Goal: Transaction & Acquisition: Subscribe to service/newsletter

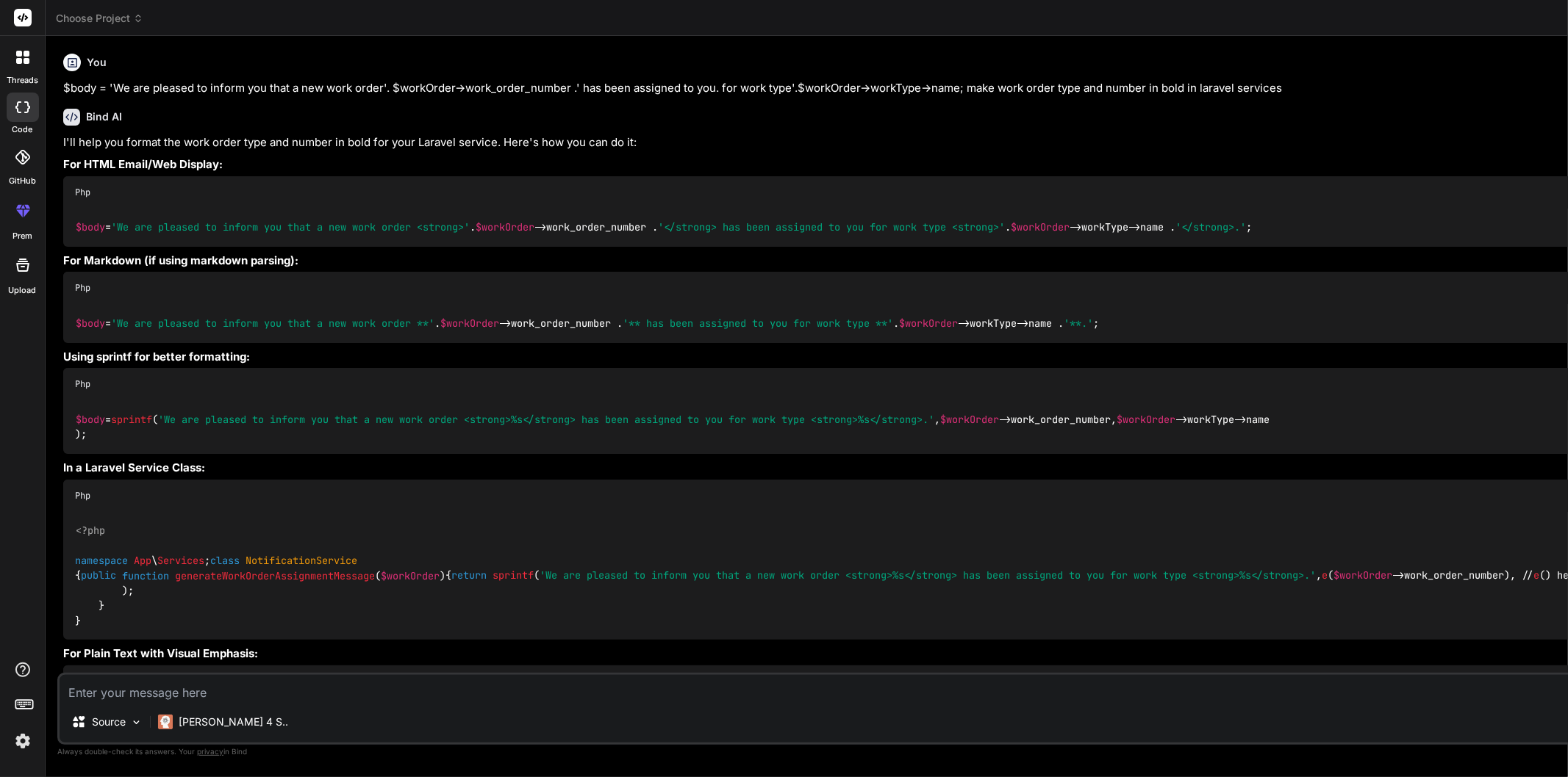
scroll to position [0, 181]
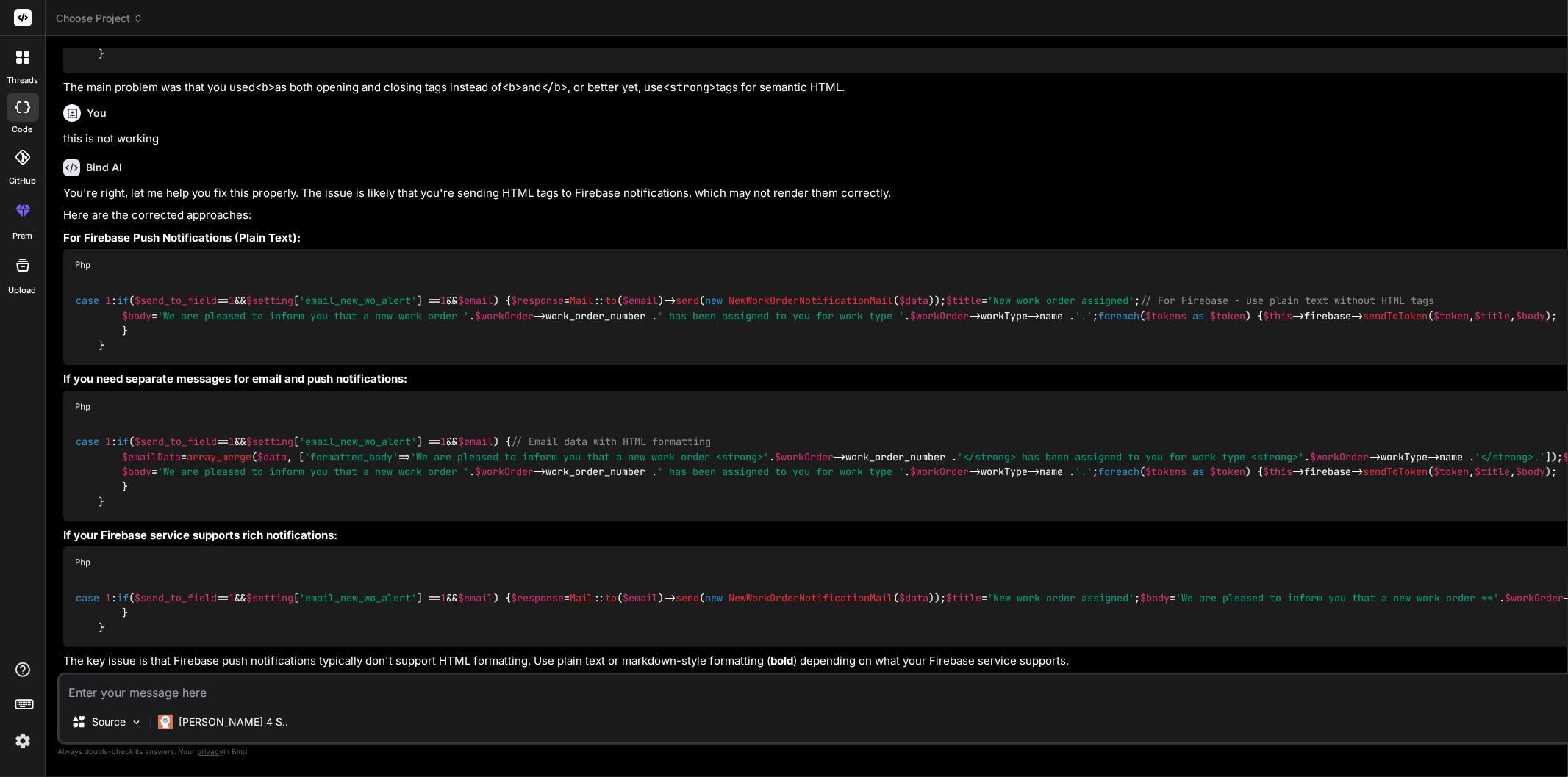
click at [180, 692] on textarea at bounding box center [1001, 689] width 1884 height 27
click at [241, 696] on textarea at bounding box center [1001, 689] width 1884 height 27
paste textarea "<!-- resources/views/list.blade.php --> @extends('layouts.admin') @section('tit…"
type textarea "<!-- resources/views/list.blade.php --> @extends('layouts.admin') @section('tit…"
type textarea "x"
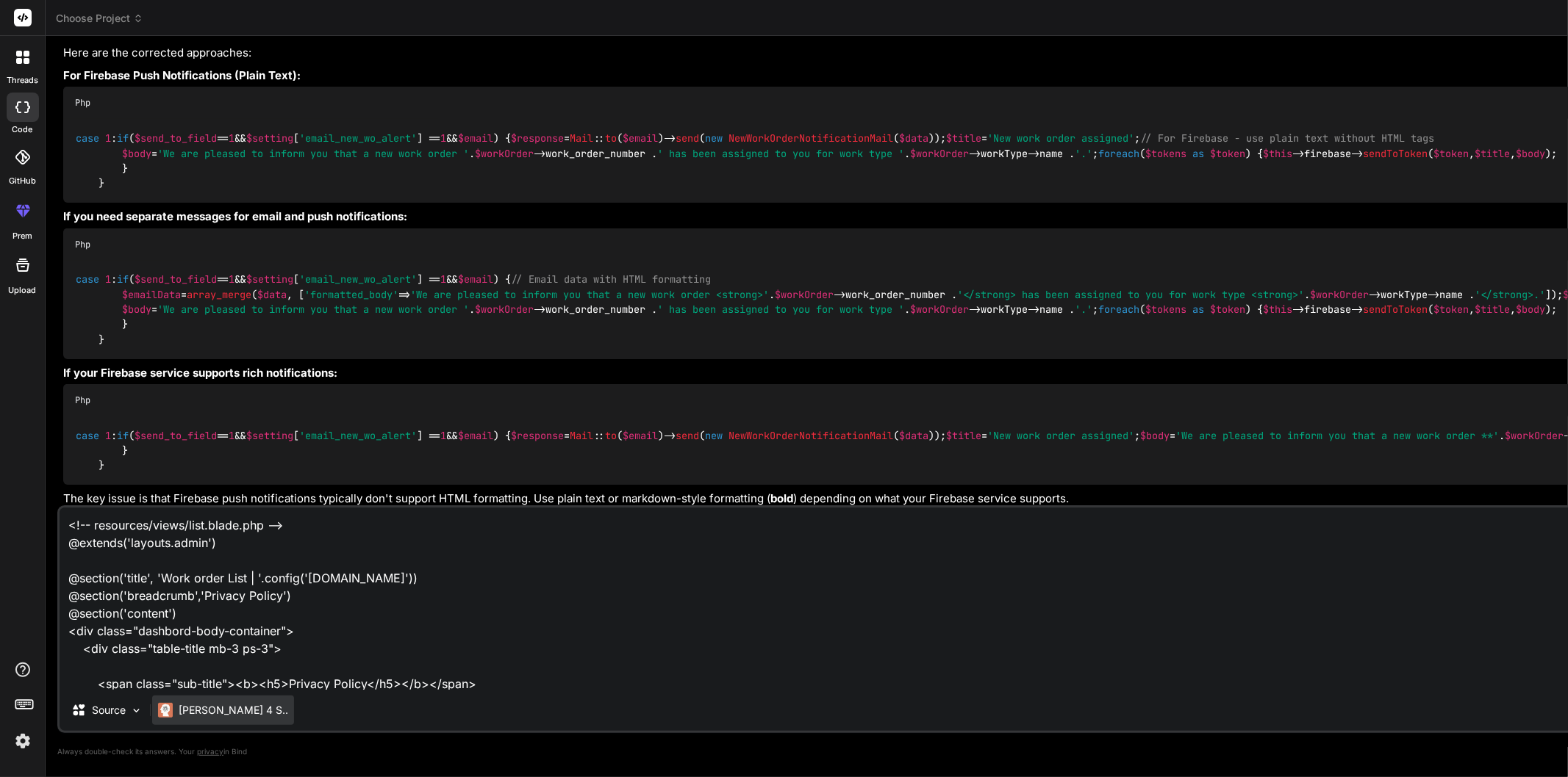
scroll to position [123, 0]
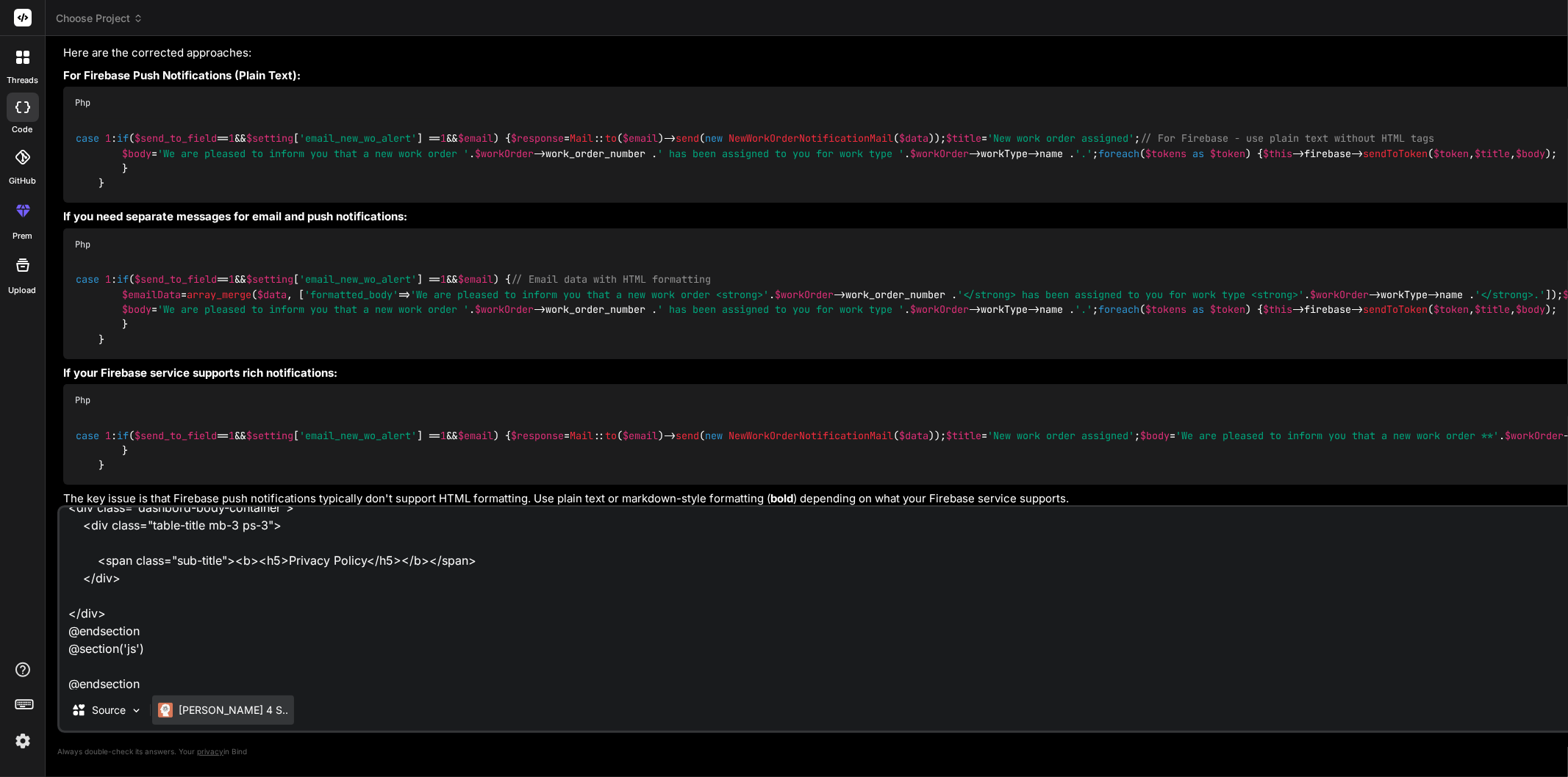
type textarea "<!-- resources/views/list.blade.php --> @extends('layouts.admin') @section('tit…"
type textarea "x"
type textarea "<!-- resources/views/list.blade.php --> @extends('layouts.admin') @section('tit…"
type textarea "x"
type textarea "<!-- resources/views/list.blade.php --> @extends('layouts.admin') @section('tit…"
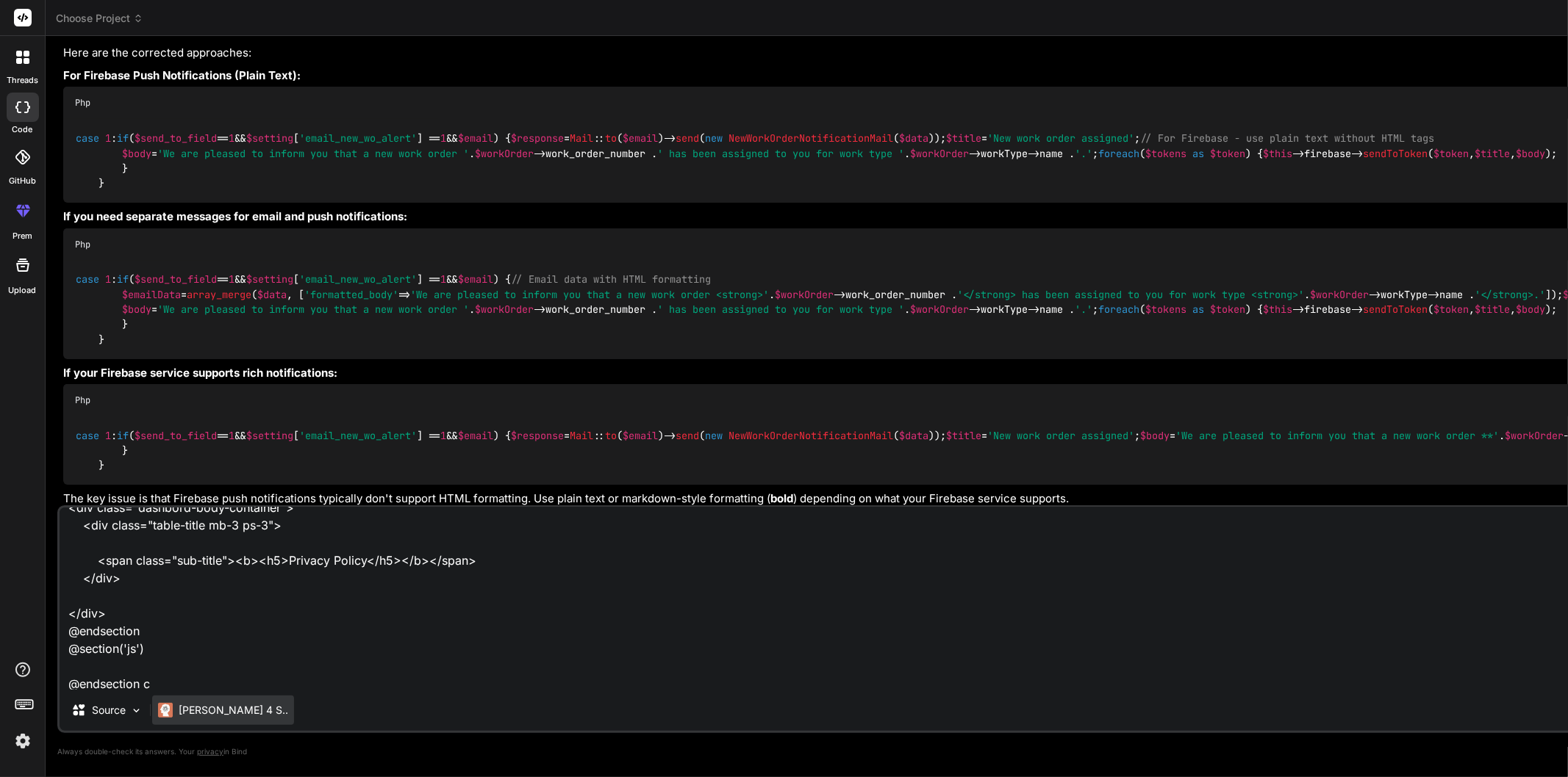
type textarea "x"
type textarea "<!-- resources/views/list.blade.php --> @extends('layouts.admin') @section('tit…"
type textarea "x"
type textarea "<!-- resources/views/list.blade.php --> @extends('layouts.admin') @section('tit…"
type textarea "x"
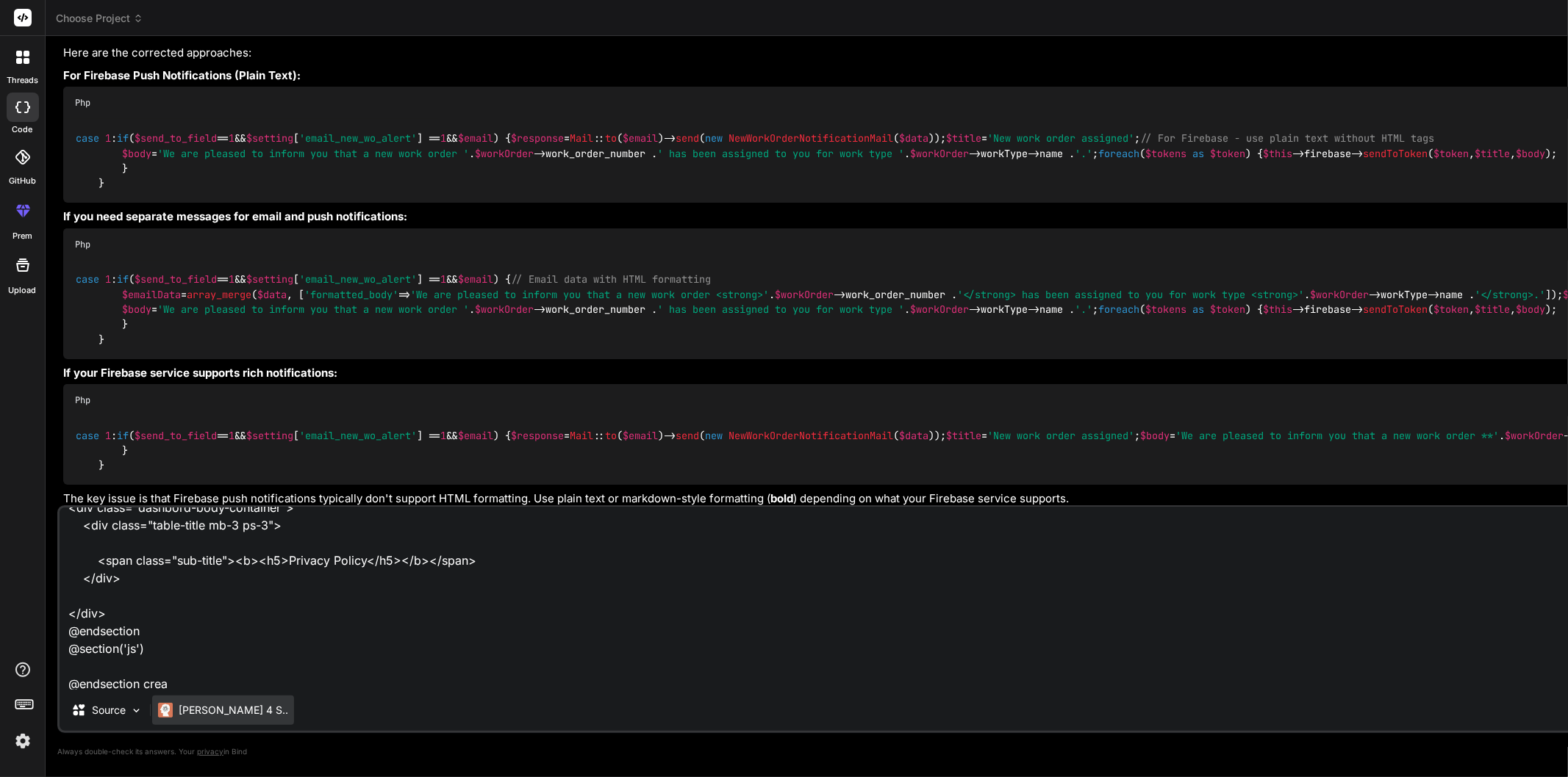
type textarea "<!-- resources/views/list.blade.php --> @extends('layouts.admin') @section('tit…"
type textarea "x"
type textarea "<!-- resources/views/list.blade.php --> @extends('layouts.admin') @section('tit…"
type textarea "x"
type textarea "<!-- resources/views/list.blade.php --> @extends('layouts.admin') @section('tit…"
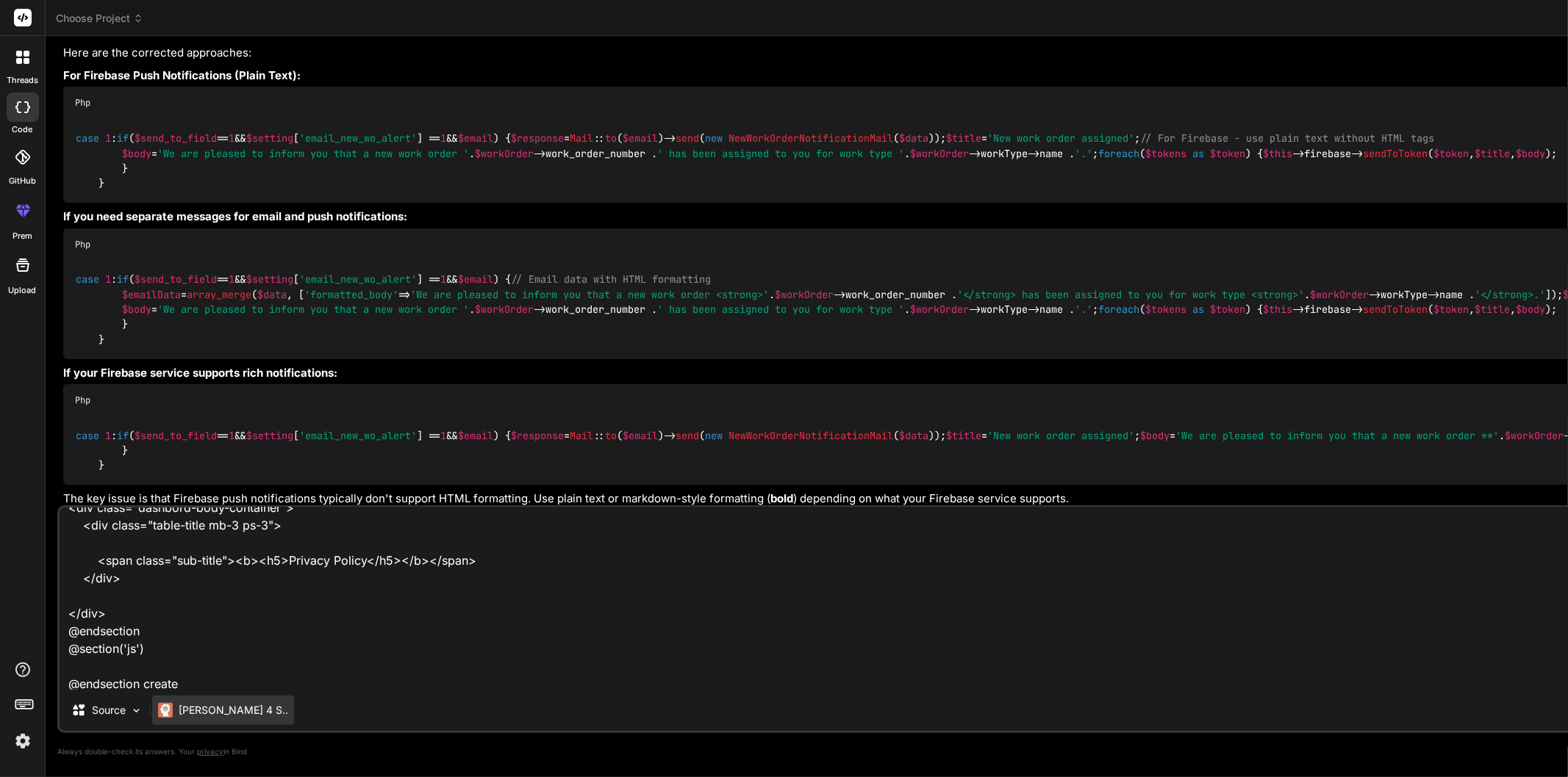
type textarea "x"
type textarea "<!-- resources/views/list.blade.php --> @extends('layouts.admin') @section('tit…"
type textarea "x"
type textarea "<!-- resources/views/list.blade.php --> @extends('layouts.admin') @section('tit…"
type textarea "x"
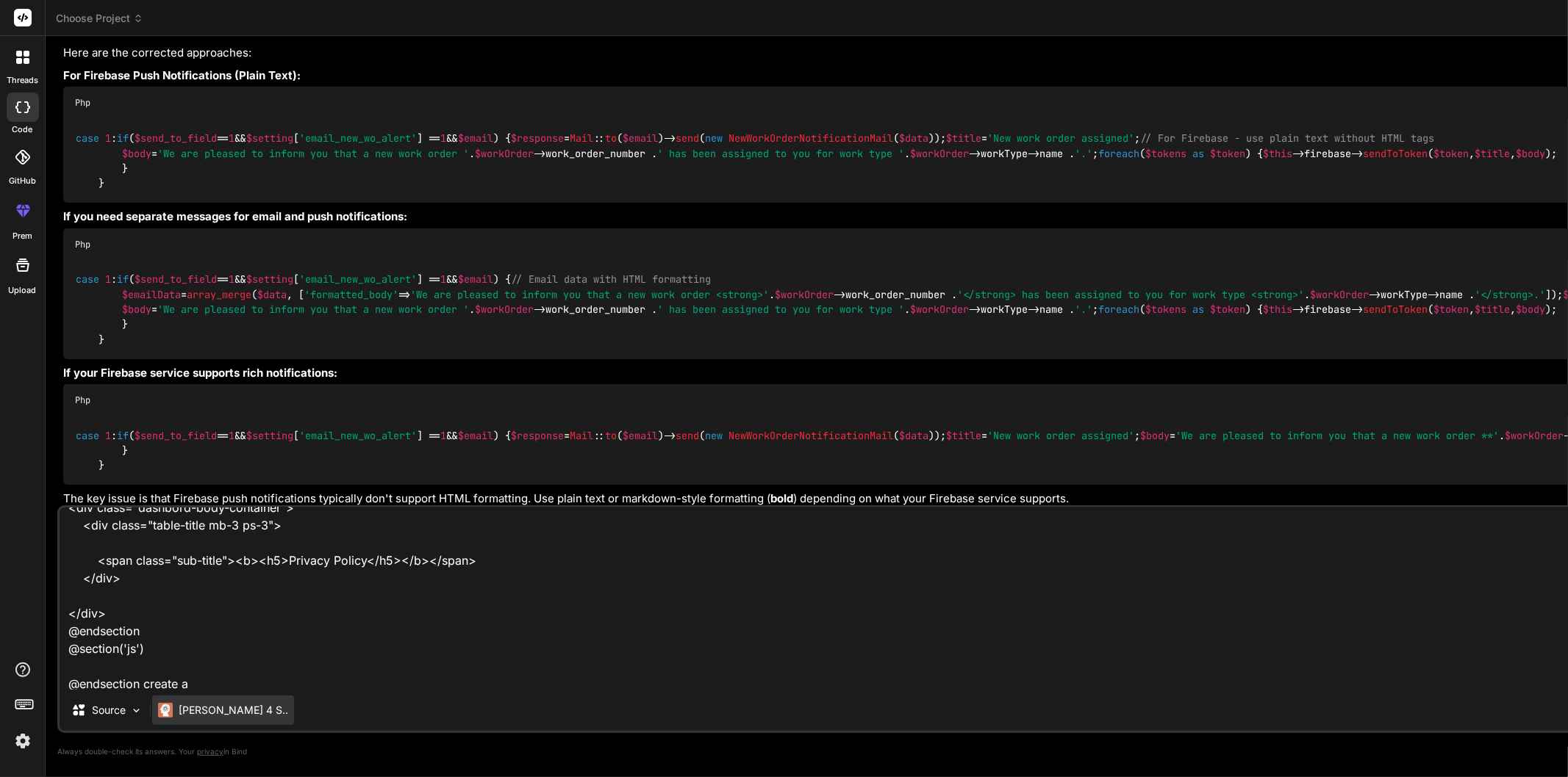
type textarea "<!-- resources/views/list.blade.php --> @extends('layouts.admin') @section('tit…"
type textarea "x"
type textarea "<!-- resources/views/list.blade.php --> @extends('layouts.admin') @section('tit…"
type textarea "x"
type textarea "<!-- resources/views/list.blade.php --> @extends('layouts.admin') @section('tit…"
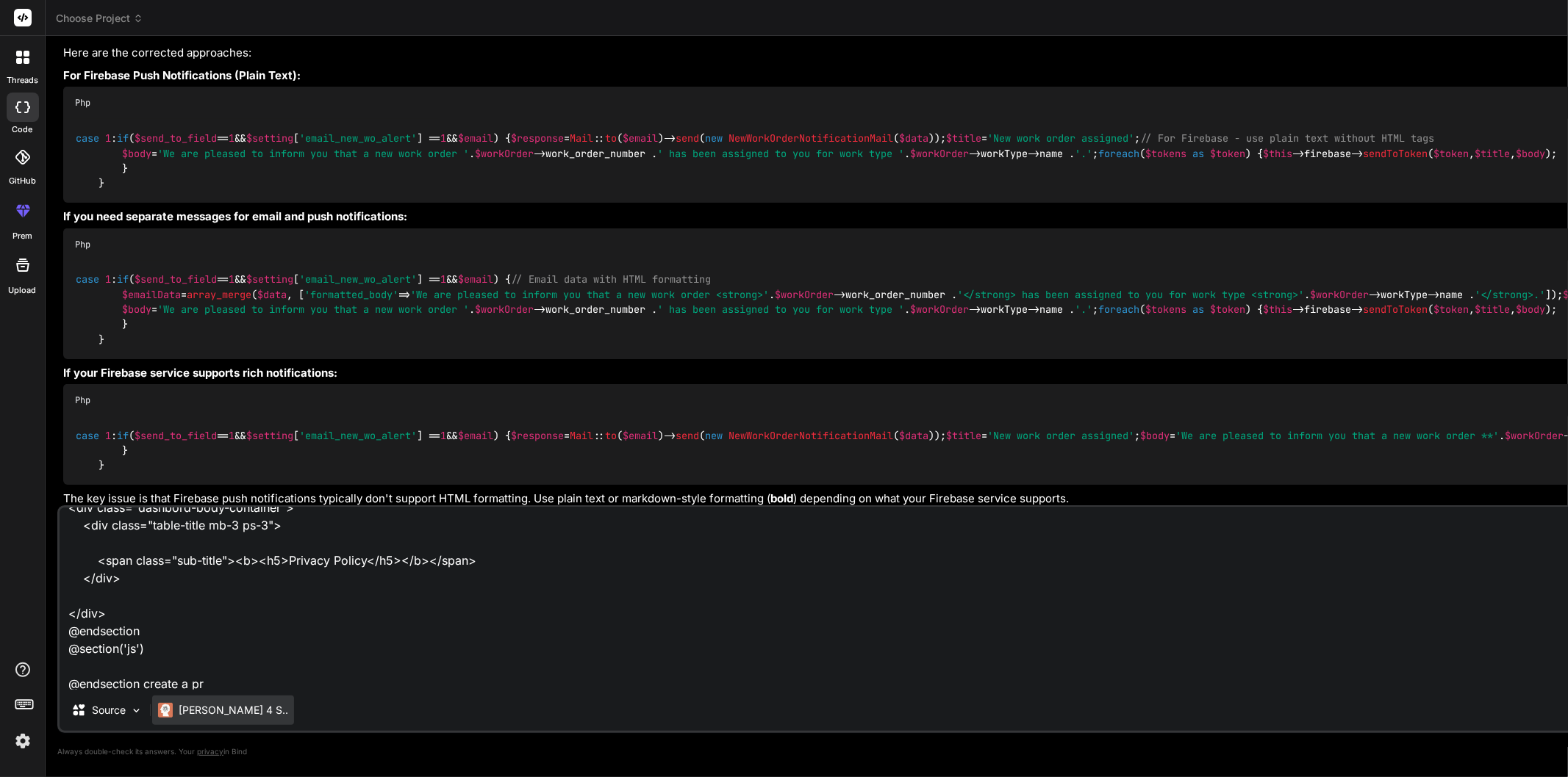
type textarea "x"
type textarea "<!-- resources/views/list.blade.php --> @extends('layouts.admin') @section('tit…"
type textarea "x"
type textarea "<!-- resources/views/list.blade.php --> @extends('layouts.admin') @section('tit…"
type textarea "x"
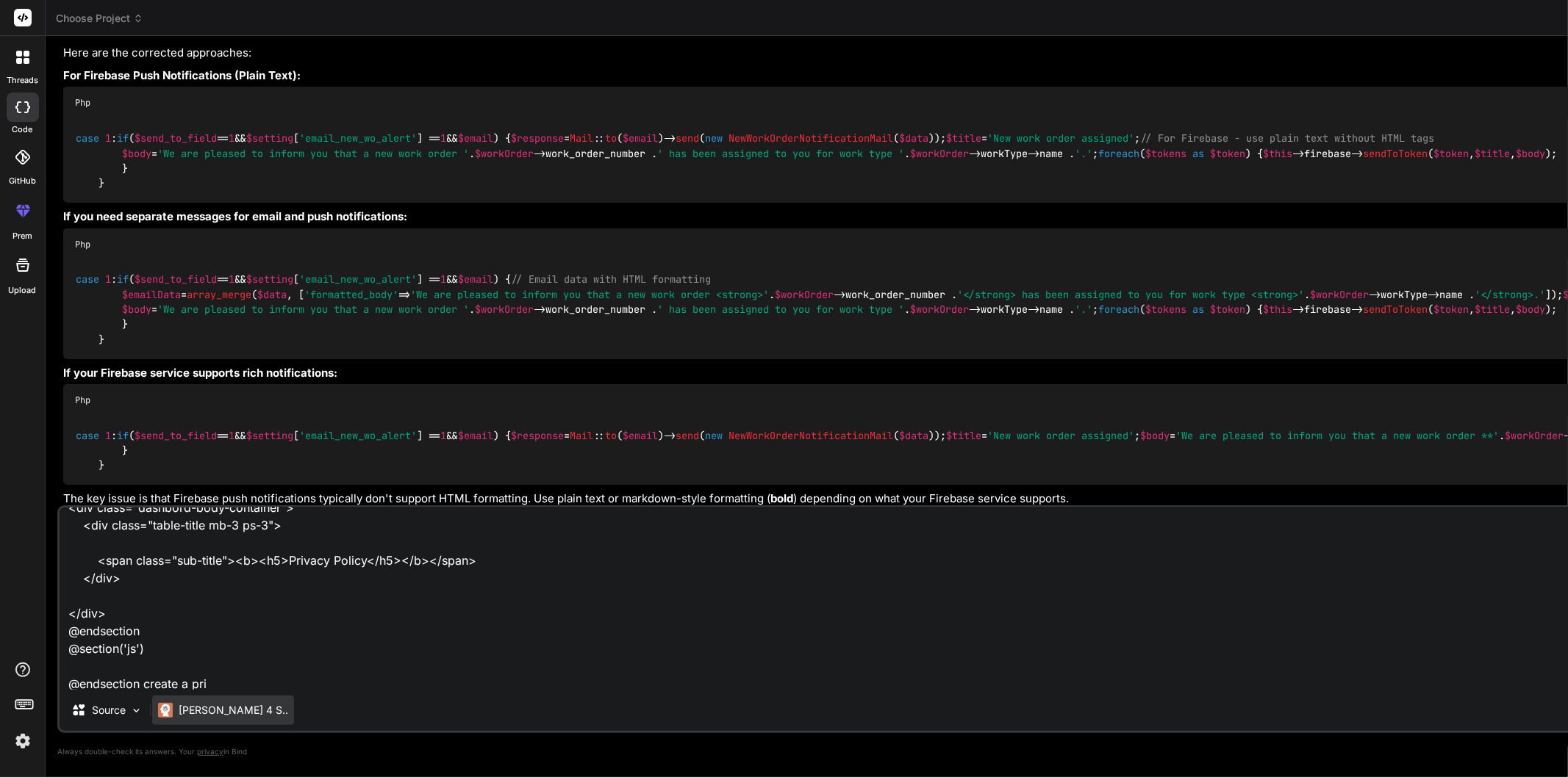
type textarea "<!-- resources/views/list.blade.php --> @extends('layouts.admin') @section('tit…"
type textarea "x"
type textarea "<!-- resources/views/list.blade.php --> @extends('layouts.admin') @section('tit…"
type textarea "x"
type textarea "<!-- resources/views/list.blade.php --> @extends('layouts.admin') @section('tit…"
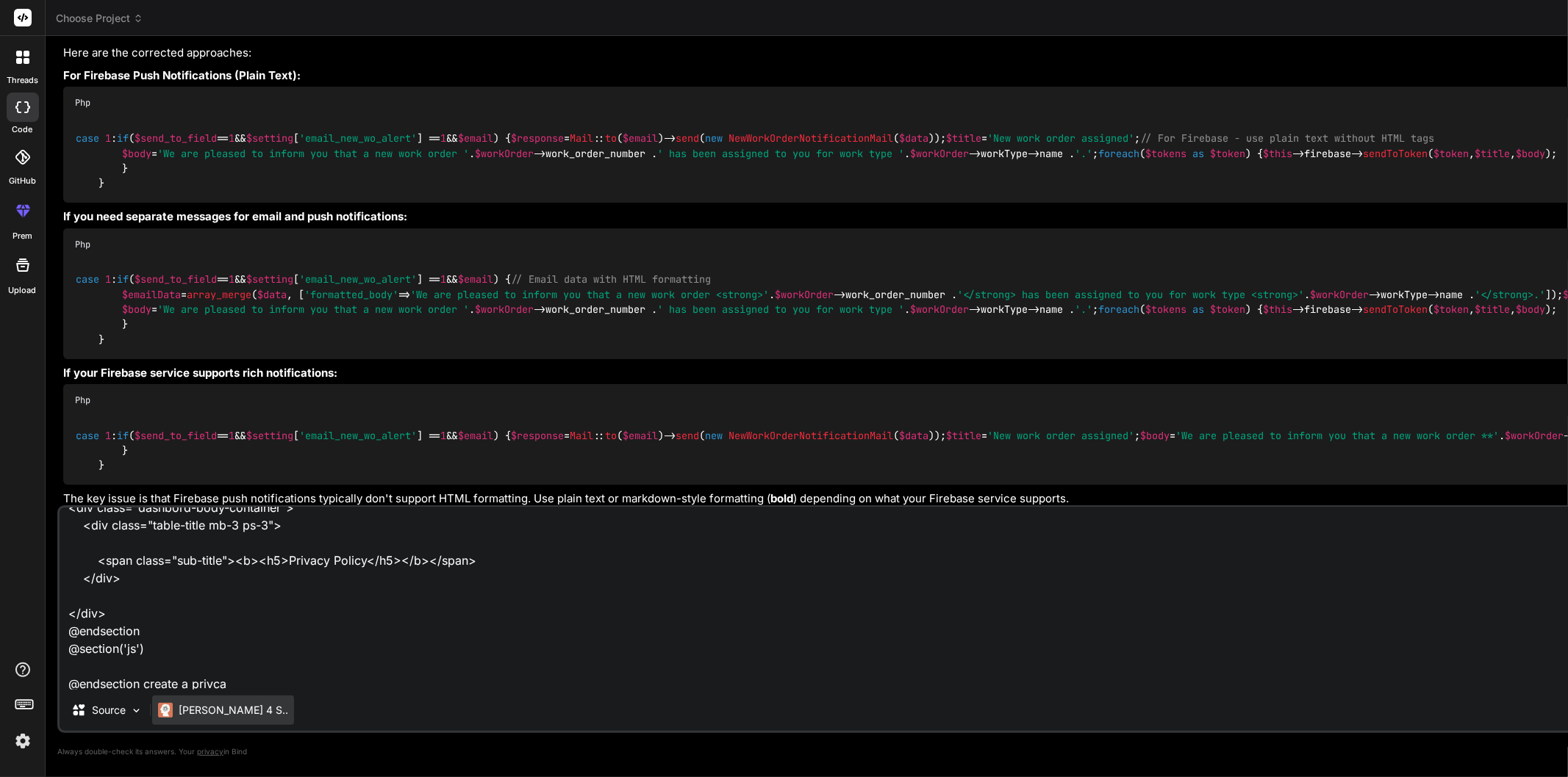
type textarea "x"
type textarea "<!-- resources/views/list.blade.php --> @extends('layouts.admin') @section('tit…"
type textarea "x"
type textarea "<!-- resources/views/list.blade.php --> @extends('layouts.admin') @section('tit…"
type textarea "x"
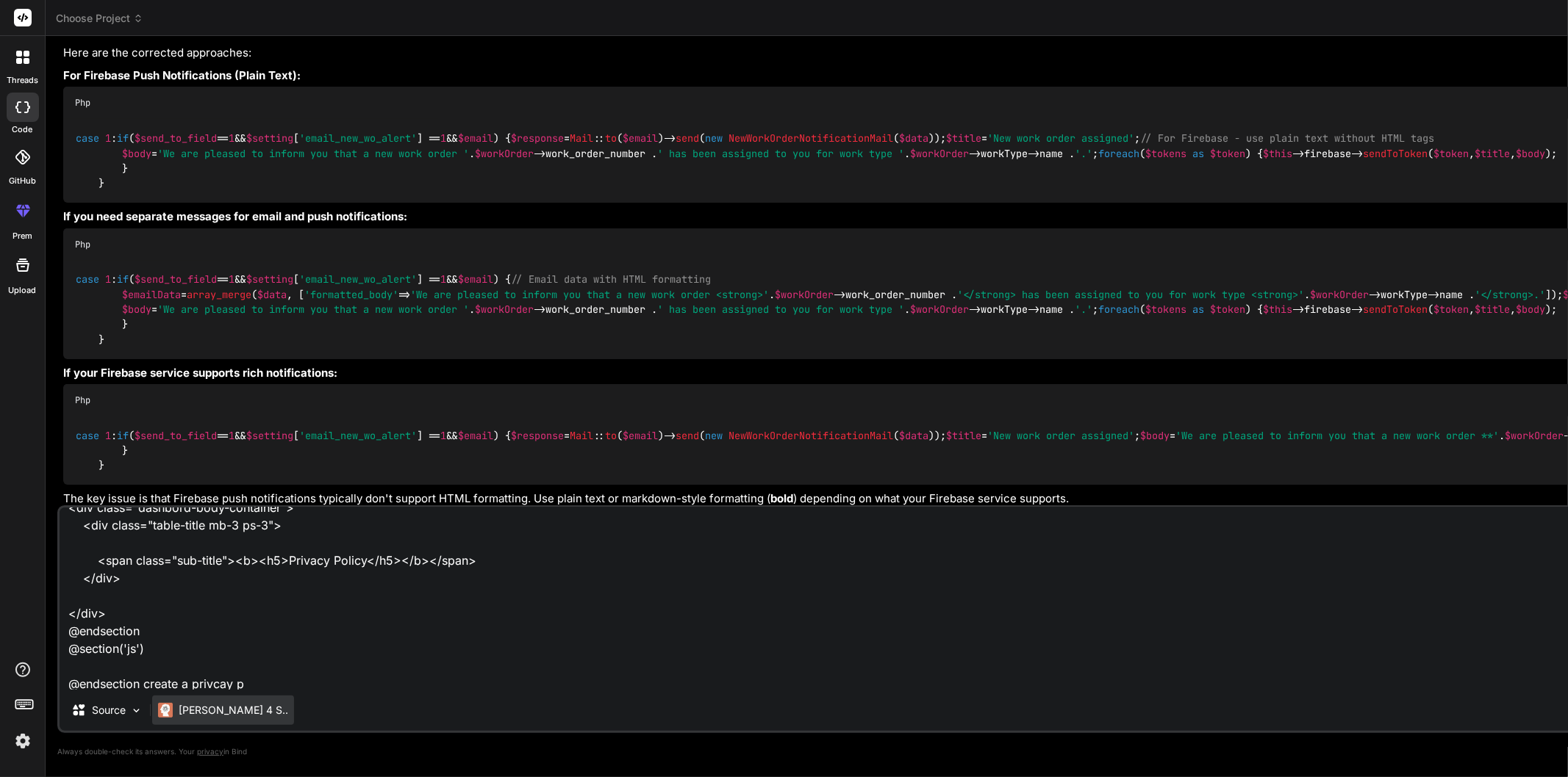
type textarea "<!-- resources/views/list.blade.php --> @extends('layouts.admin') @section('tit…"
type textarea "x"
type textarea "<!-- resources/views/list.blade.php --> @extends('layouts.admin') @section('tit…"
type textarea "x"
type textarea "<!-- resources/views/list.blade.php --> @extends('layouts.admin') @section('tit…"
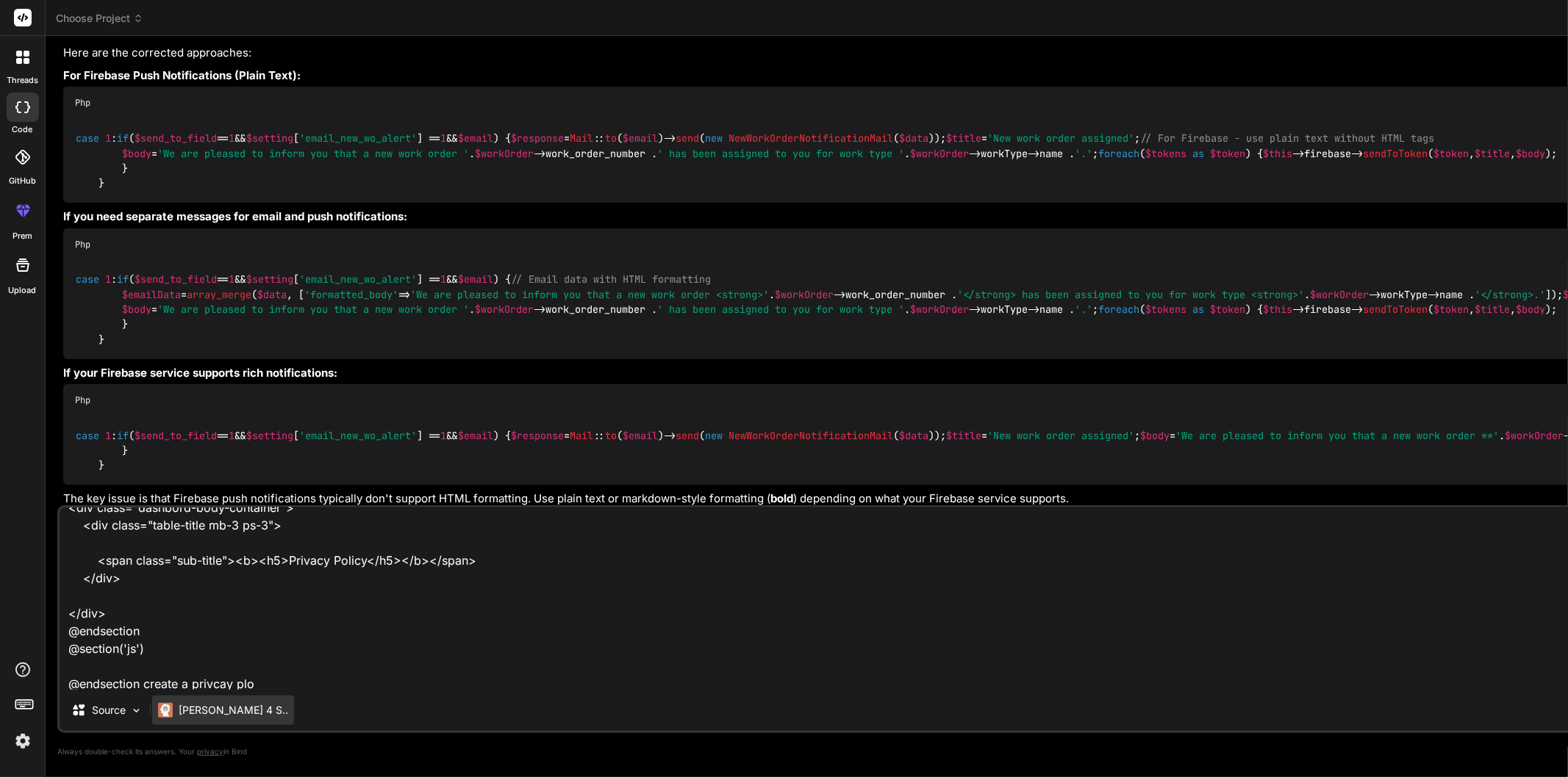
type textarea "x"
type textarea "<!-- resources/views/list.blade.php --> @extends('layouts.admin') @section('tit…"
type textarea "x"
type textarea "<!-- resources/views/list.blade.php --> @extends('layouts.admin') @section('tit…"
type textarea "x"
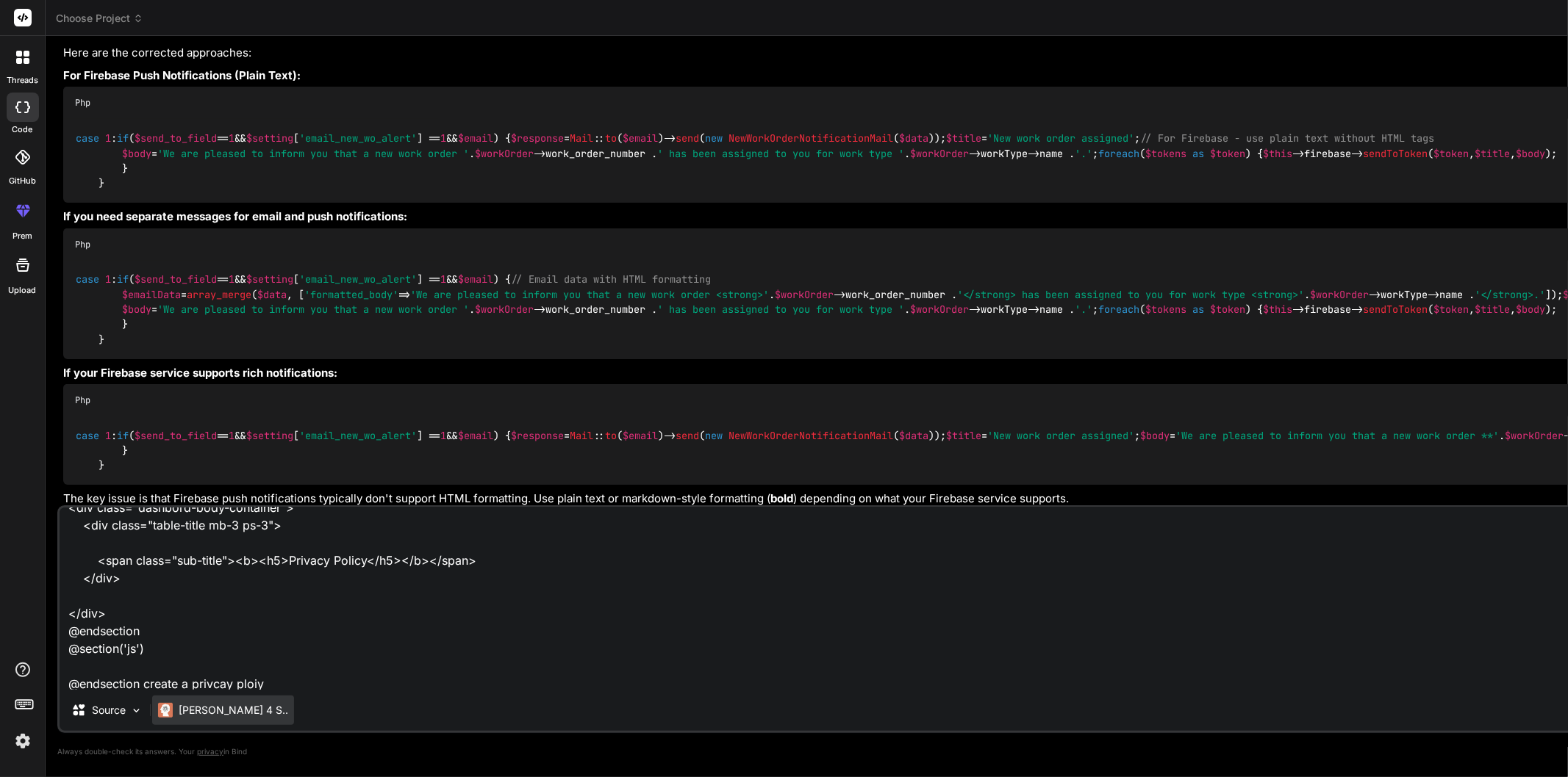
type textarea "<!-- resources/views/list.blade.php --> @extends('layouts.admin') @section('tit…"
type textarea "x"
type textarea "<!-- resources/views/list.blade.php --> @extends('layouts.admin') @section('tit…"
type textarea "x"
type textarea "<!-- resources/views/list.blade.php --> @extends('layouts.admin') @section('tit…"
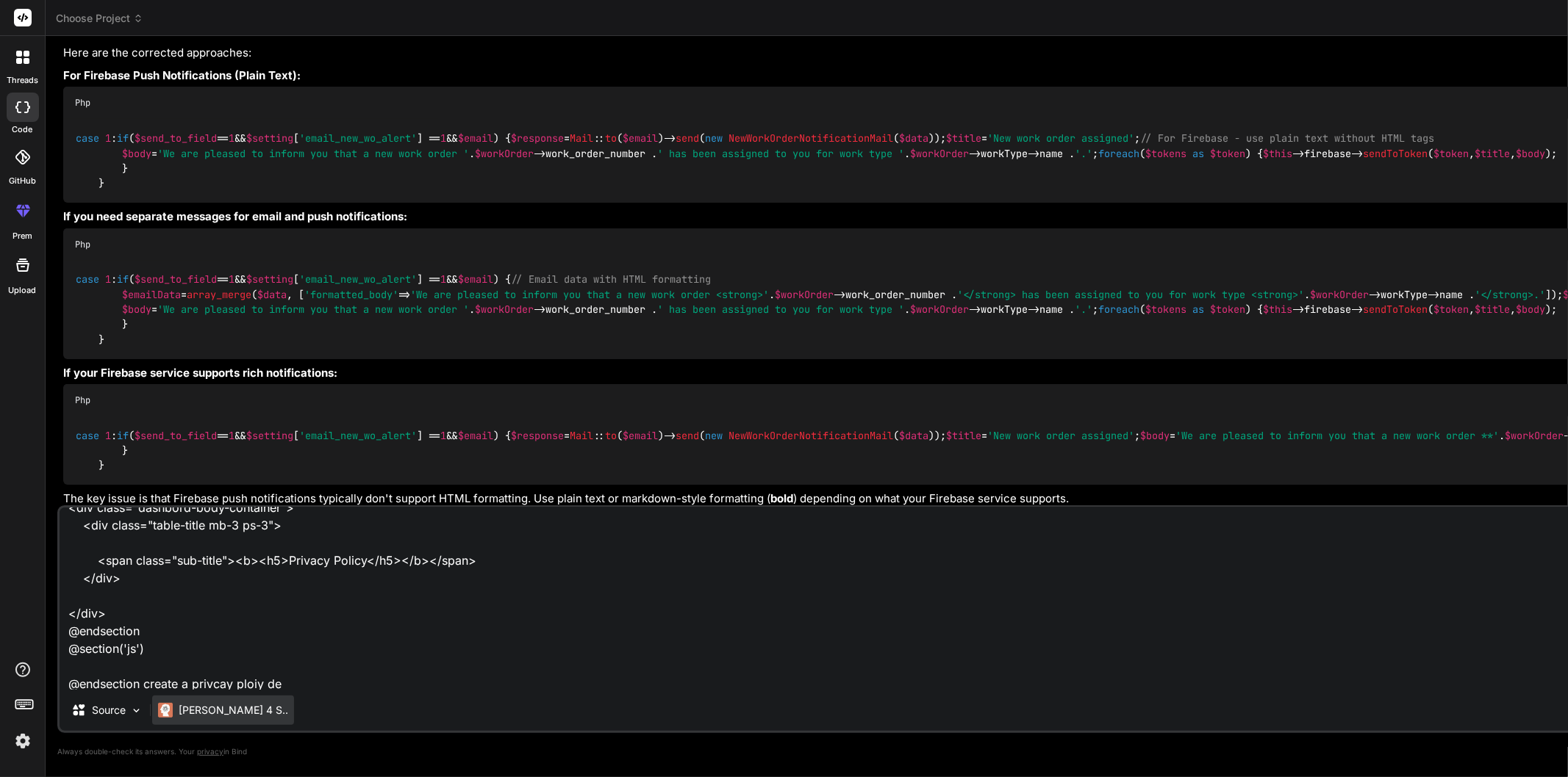
type textarea "x"
type textarea "<!-- resources/views/list.blade.php --> @extends('layouts.admin') @section('tit…"
type textarea "x"
type textarea "<!-- resources/views/list.blade.php --> @extends('layouts.admin') @section('tit…"
type textarea "x"
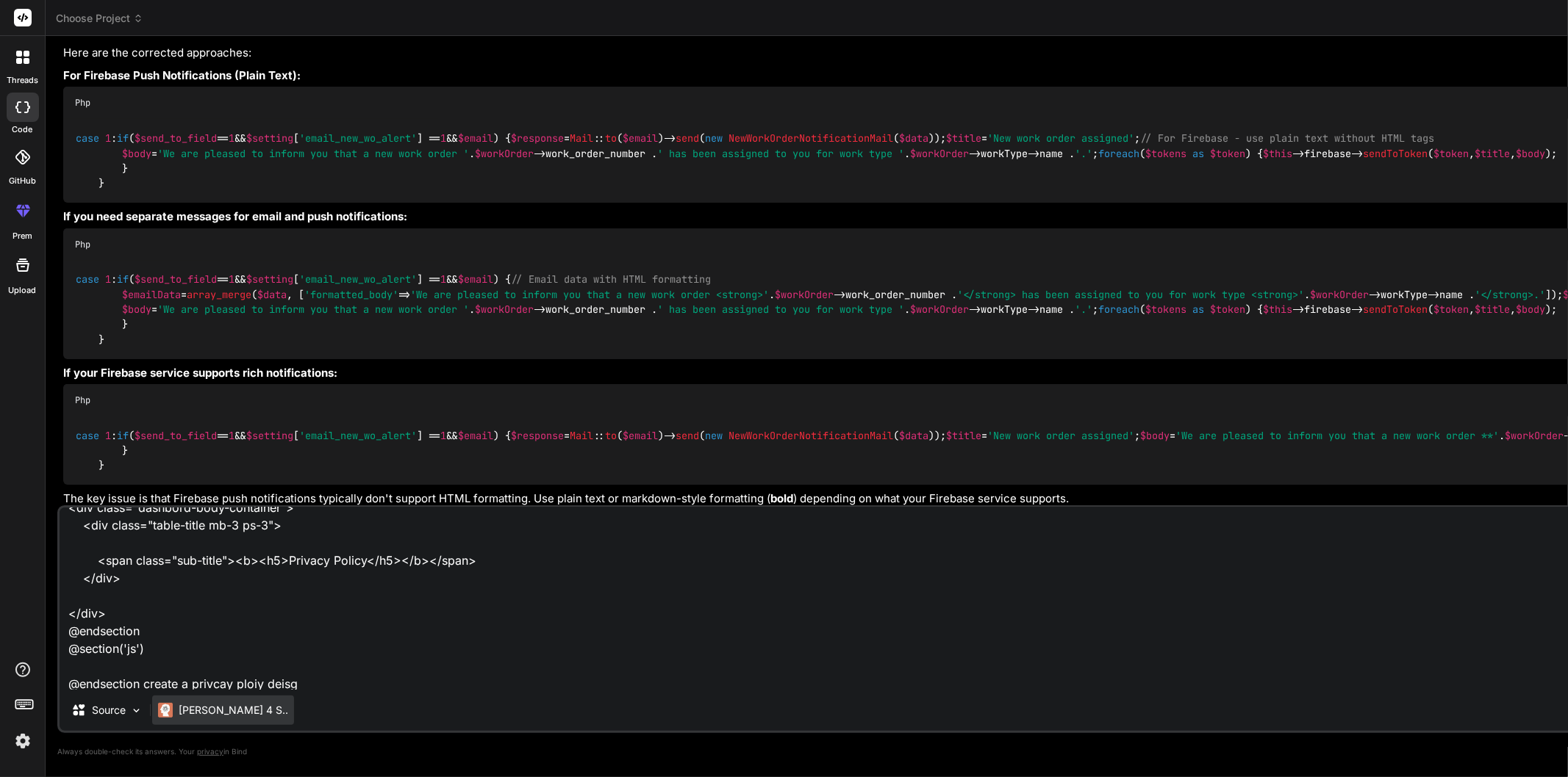
type textarea "<!-- resources/views/list.blade.php --> @extends('layouts.admin') @section('tit…"
type textarea "x"
type textarea "<!-- resources/views/list.blade.php --> @extends('layouts.admin') @section('tit…"
type textarea "x"
type textarea "<!-- resources/views/list.blade.php --> @extends('layouts.admin') @section('tit…"
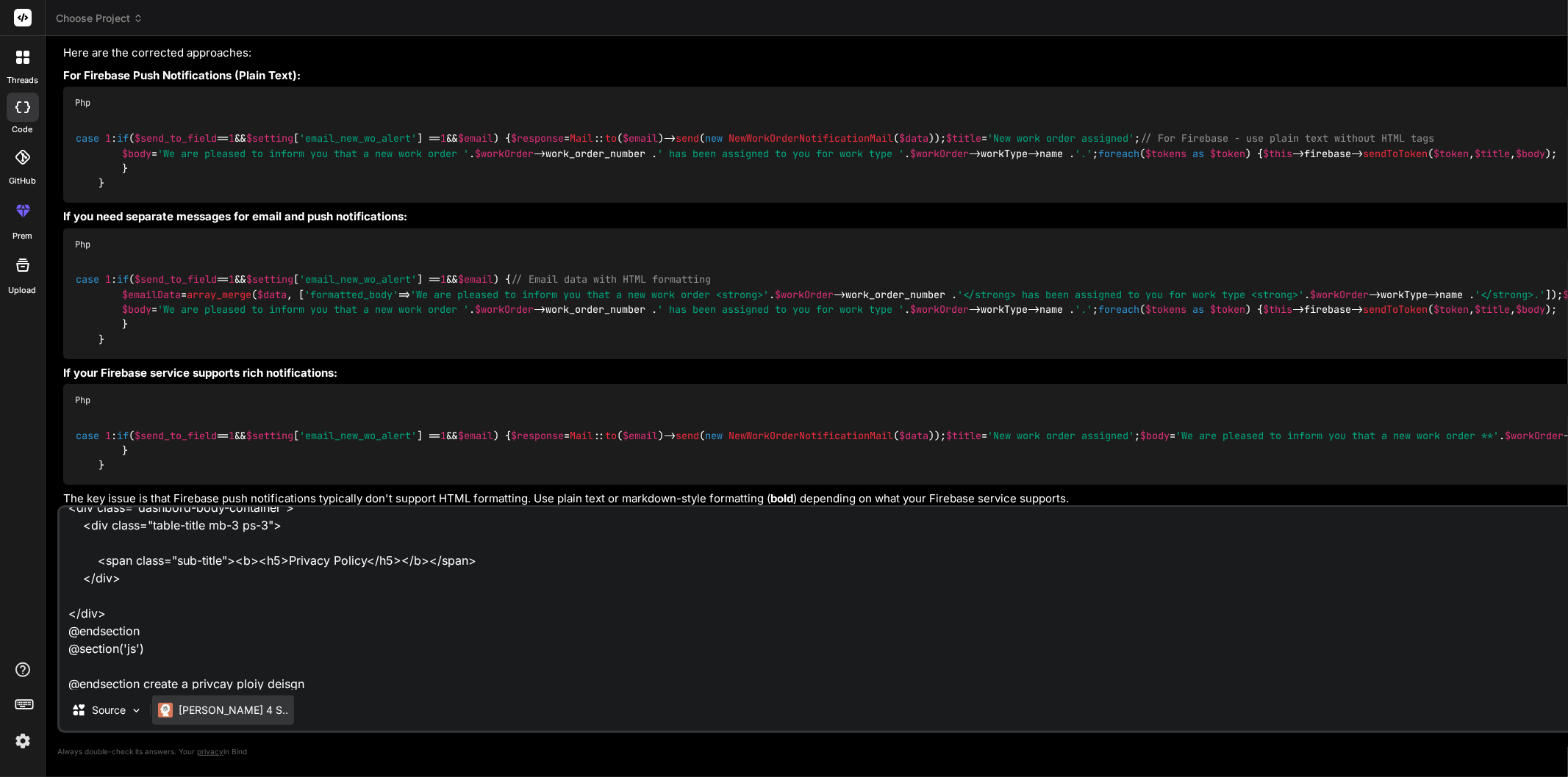
type textarea "x"
type textarea "<!-- resources/views/list.blade.php --> @extends('layouts.admin') @section('tit…"
type textarea "x"
type textarea "<!-- resources/views/list.blade.php --> @extends('layouts.admin') @section('tit…"
type textarea "x"
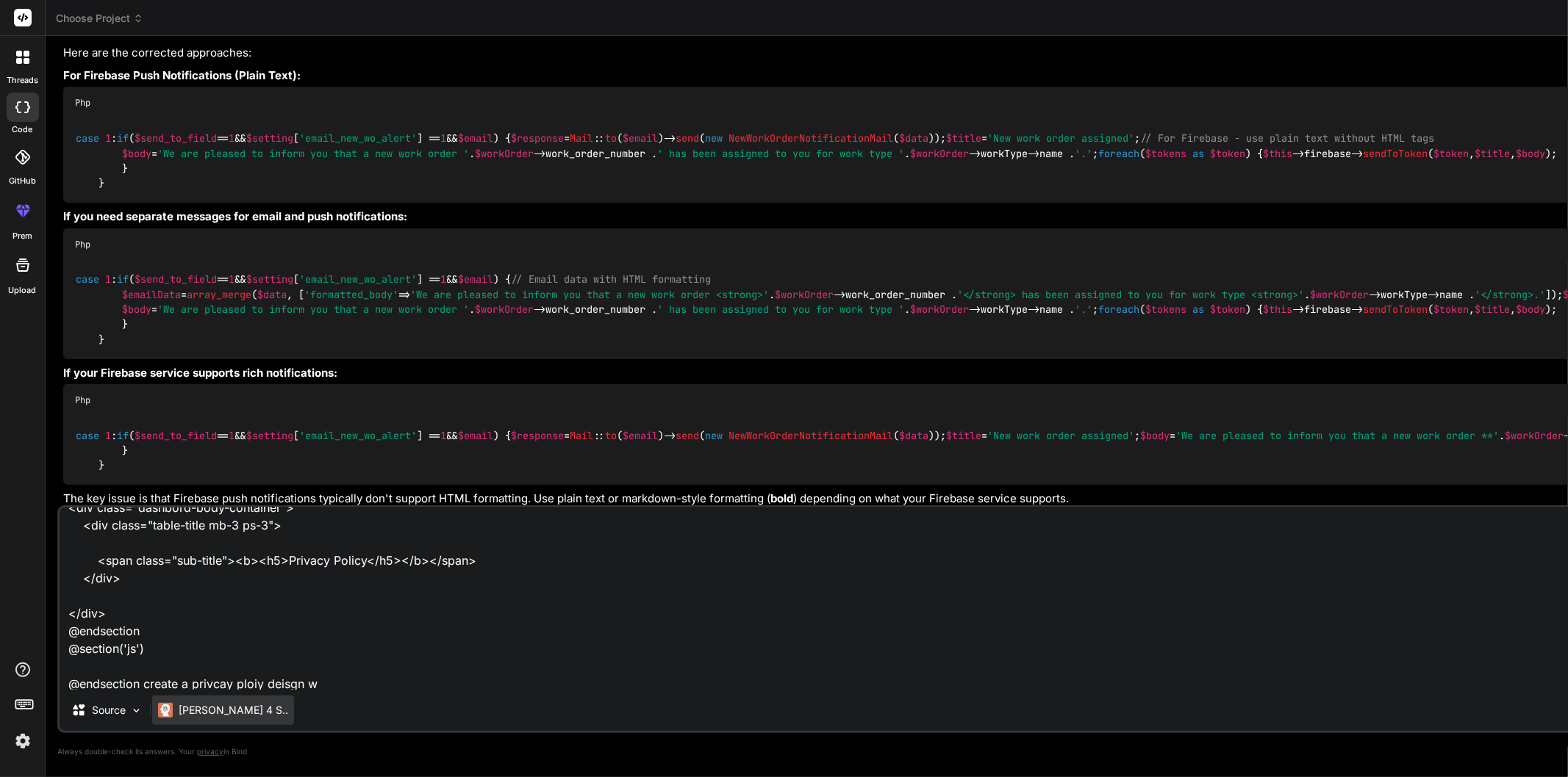
type textarea "<!-- resources/views/list.blade.php --> @extends('layouts.admin') @section('tit…"
type textarea "x"
type textarea "<!-- resources/views/list.blade.php --> @extends('layouts.admin') @section('tit…"
type textarea "x"
type textarea "<!-- resources/views/list.blade.php --> @extends('layouts.admin') @section('tit…"
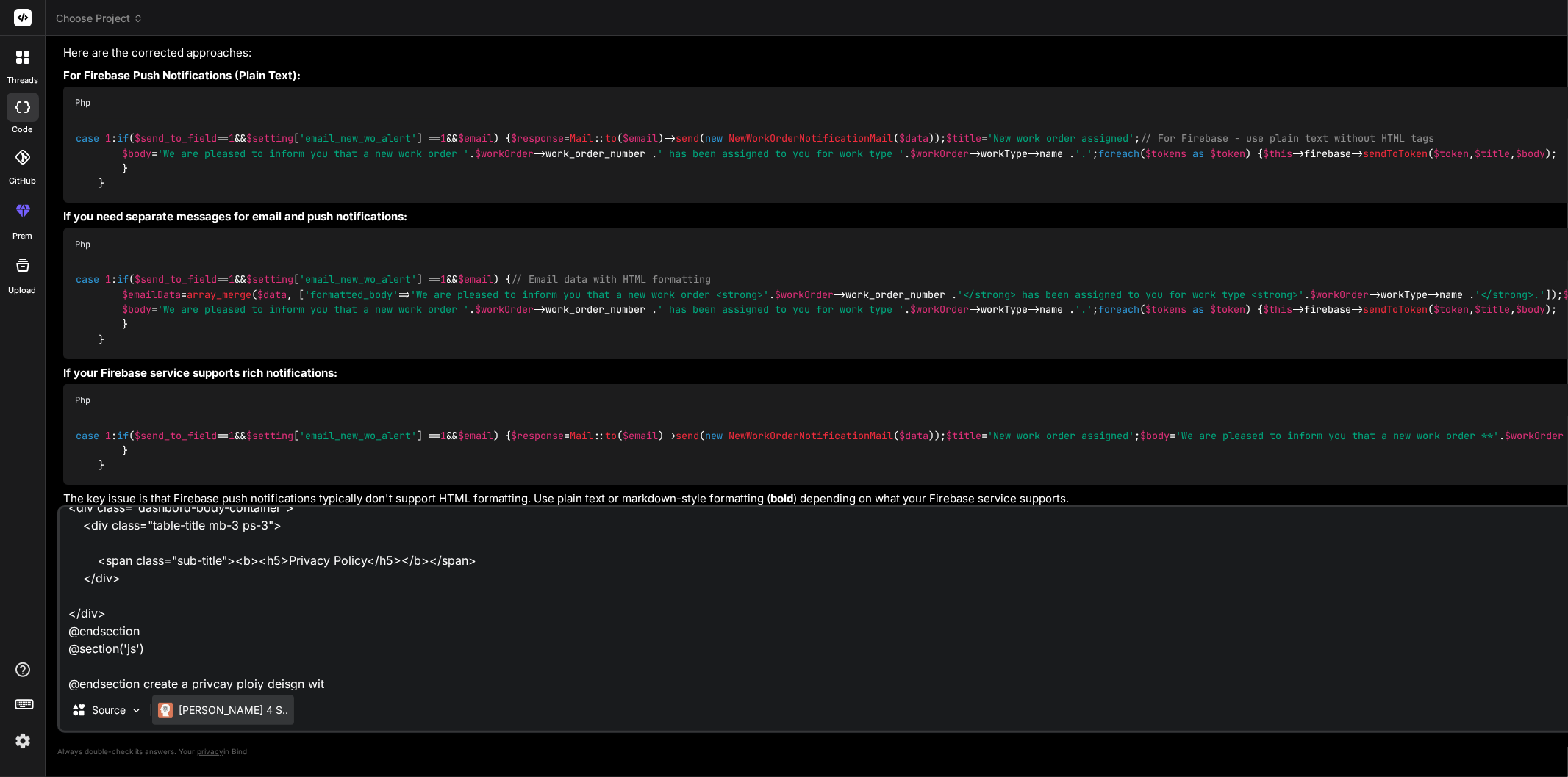
type textarea "x"
type textarea "<!-- resources/views/list.blade.php --> @extends('layouts.admin') @section('tit…"
type textarea "x"
type textarea "<!-- resources/views/list.blade.php --> @extends('layouts.admin') @section('tit…"
type textarea "x"
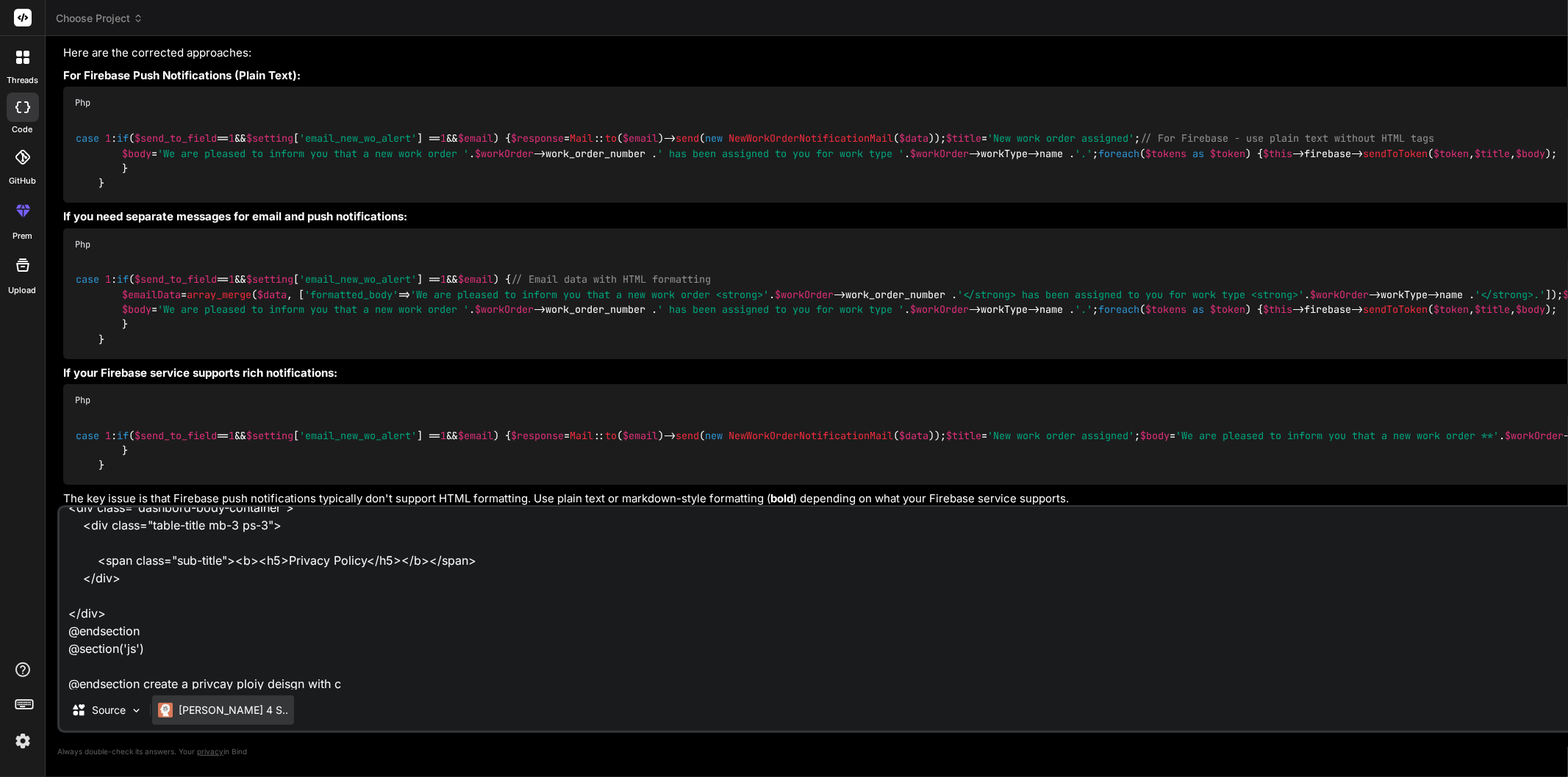
type textarea "<!-- resources/views/list.blade.php --> @extends('layouts.admin') @section('tit…"
type textarea "x"
type textarea "<!-- resources/views/list.blade.php --> @extends('layouts.admin') @section('tit…"
type textarea "x"
type textarea "<!-- resources/views/list.blade.php --> @extends('layouts.admin') @section('tit…"
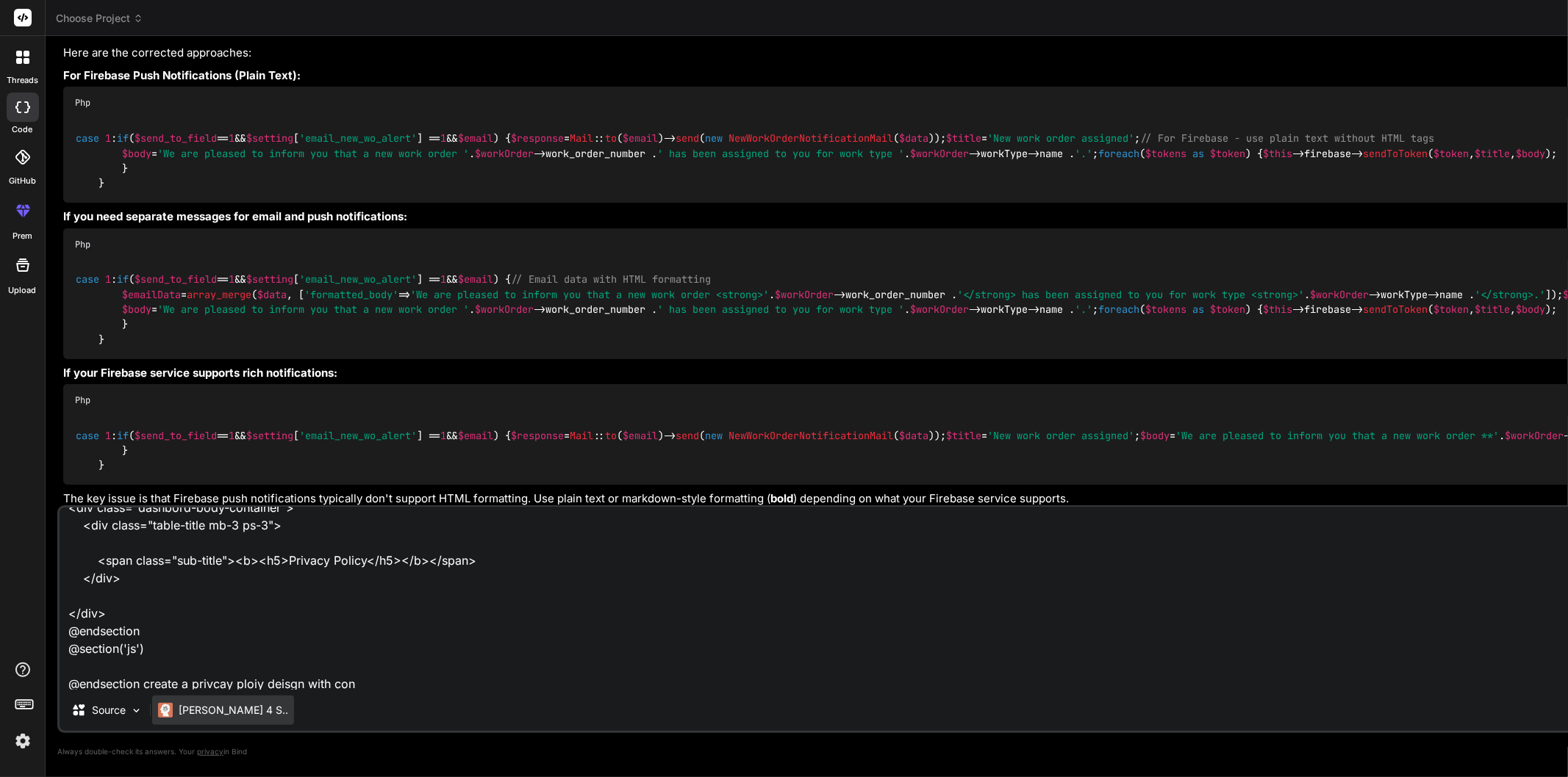
type textarea "x"
type textarea "<!-- resources/views/list.blade.php --> @extends('layouts.admin') @section('tit…"
type textarea "x"
type textarea "<!-- resources/views/list.blade.php --> @extends('layouts.admin') @section('tit…"
type textarea "x"
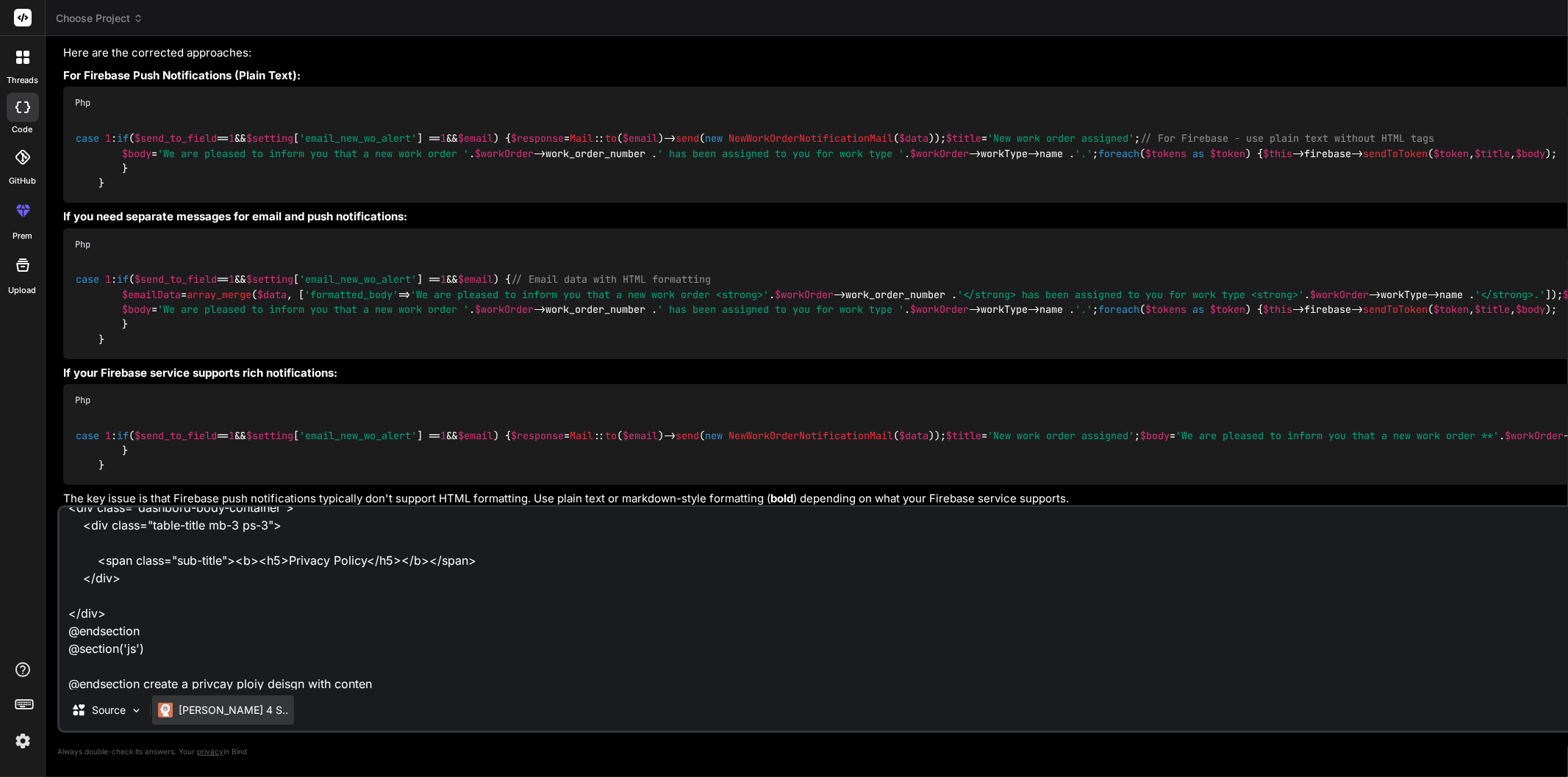
type textarea "<!-- resources/views/list.blade.php --> @extends('layouts.admin') @section('tit…"
type textarea "x"
type textarea "<!-- resources/views/list.blade.php --> @extends('layouts.admin') @section('tit…"
type textarea "x"
type textarea "<!-- resources/views/list.blade.php --> @extends('layouts.admin') @section('tit…"
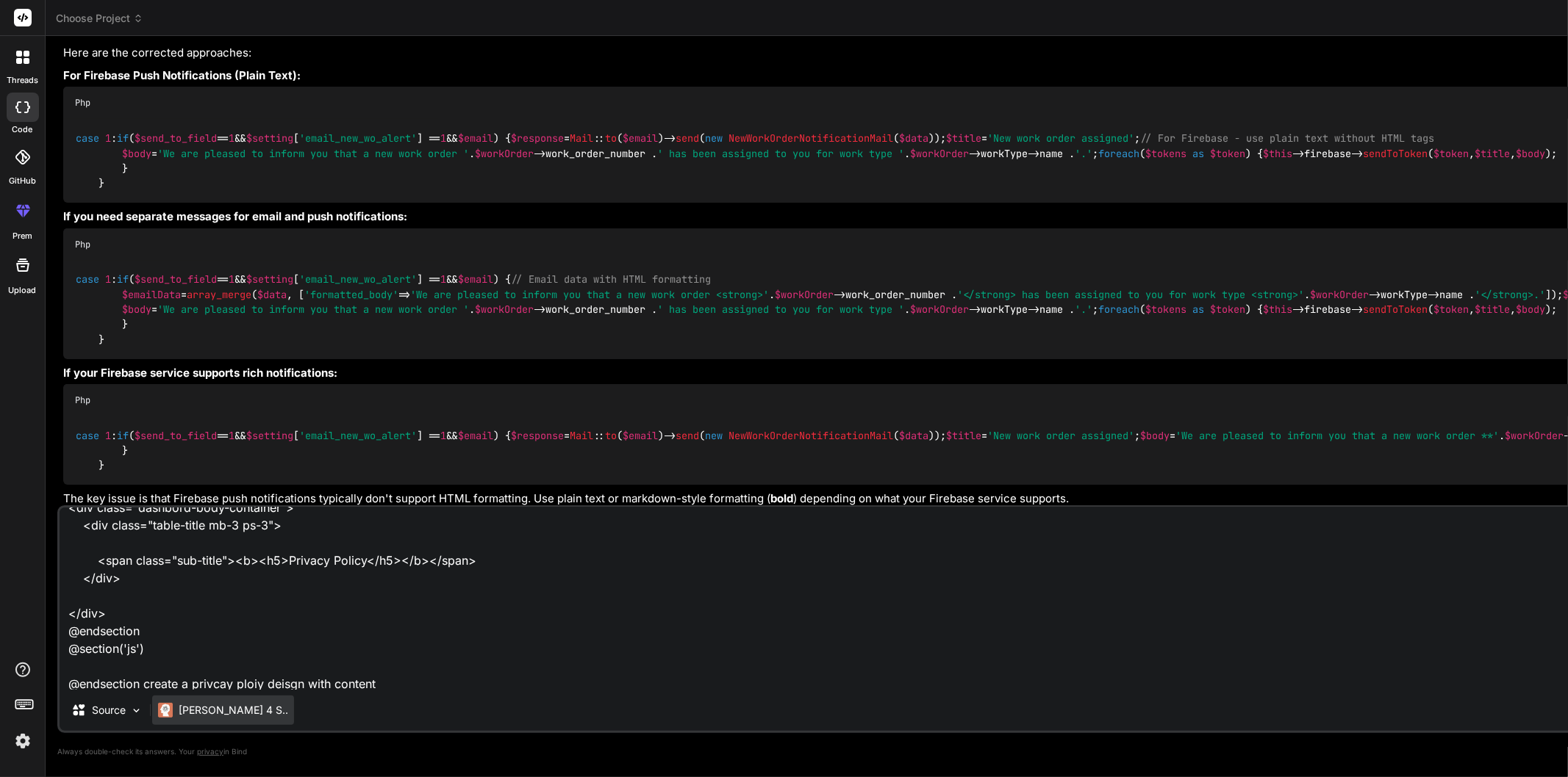
type textarea "x"
type textarea "<!-- resources/views/list.blade.php --> @extends('layouts.admin') @section('tit…"
type textarea "x"
type textarea "<!-- resources/views/list.blade.php --> @extends('layouts.admin') @section('tit…"
type textarea "x"
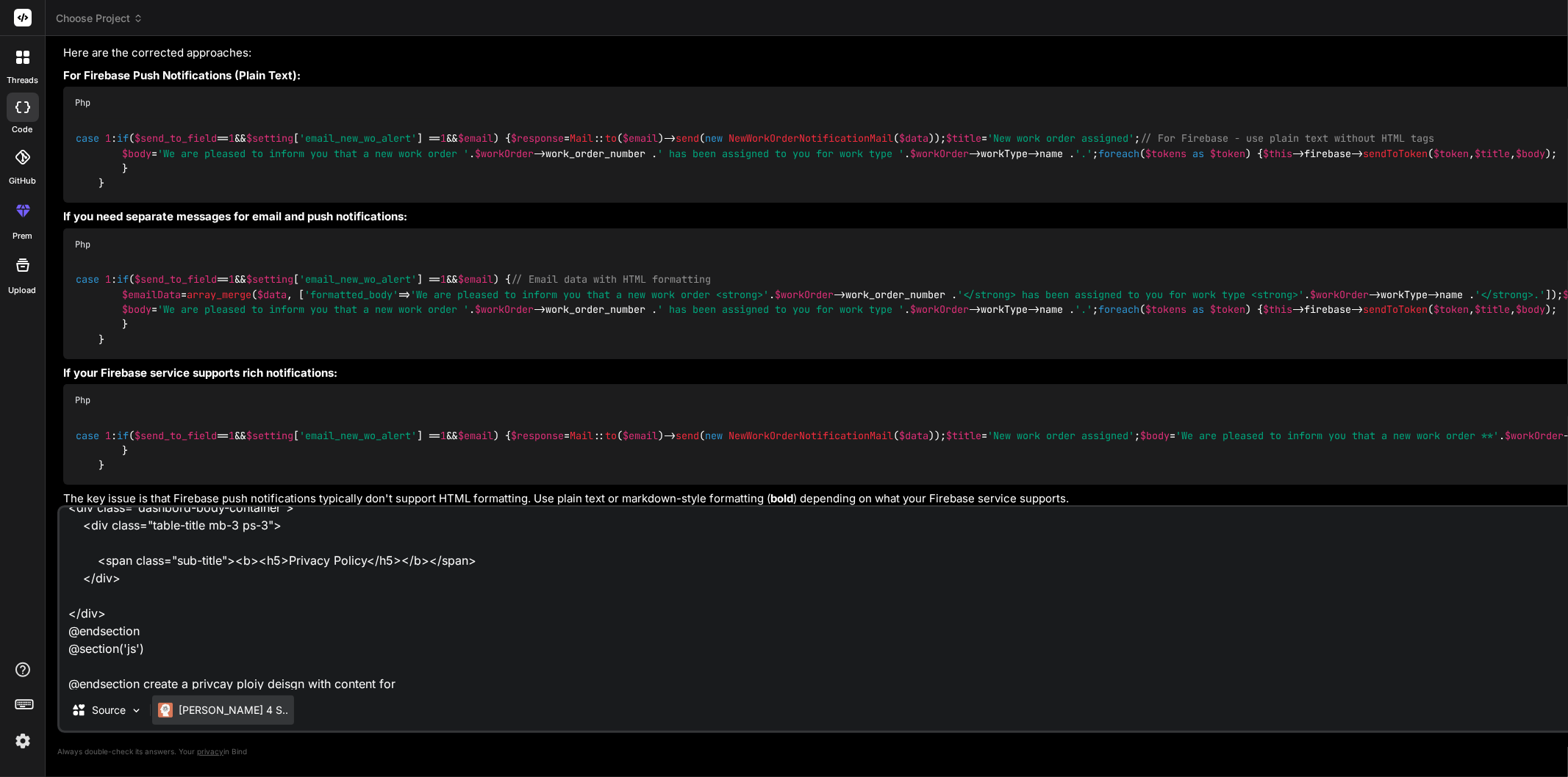
type textarea "<!-- resources/views/list.blade.php --> @extends('layouts.admin') @section('tit…"
type textarea "x"
type textarea "<!-- resources/views/list.blade.php --> @extends('layouts.admin') @section('tit…"
type textarea "x"
type textarea "<!-- resources/views/list.blade.php --> @extends('layouts.admin') @section('tit…"
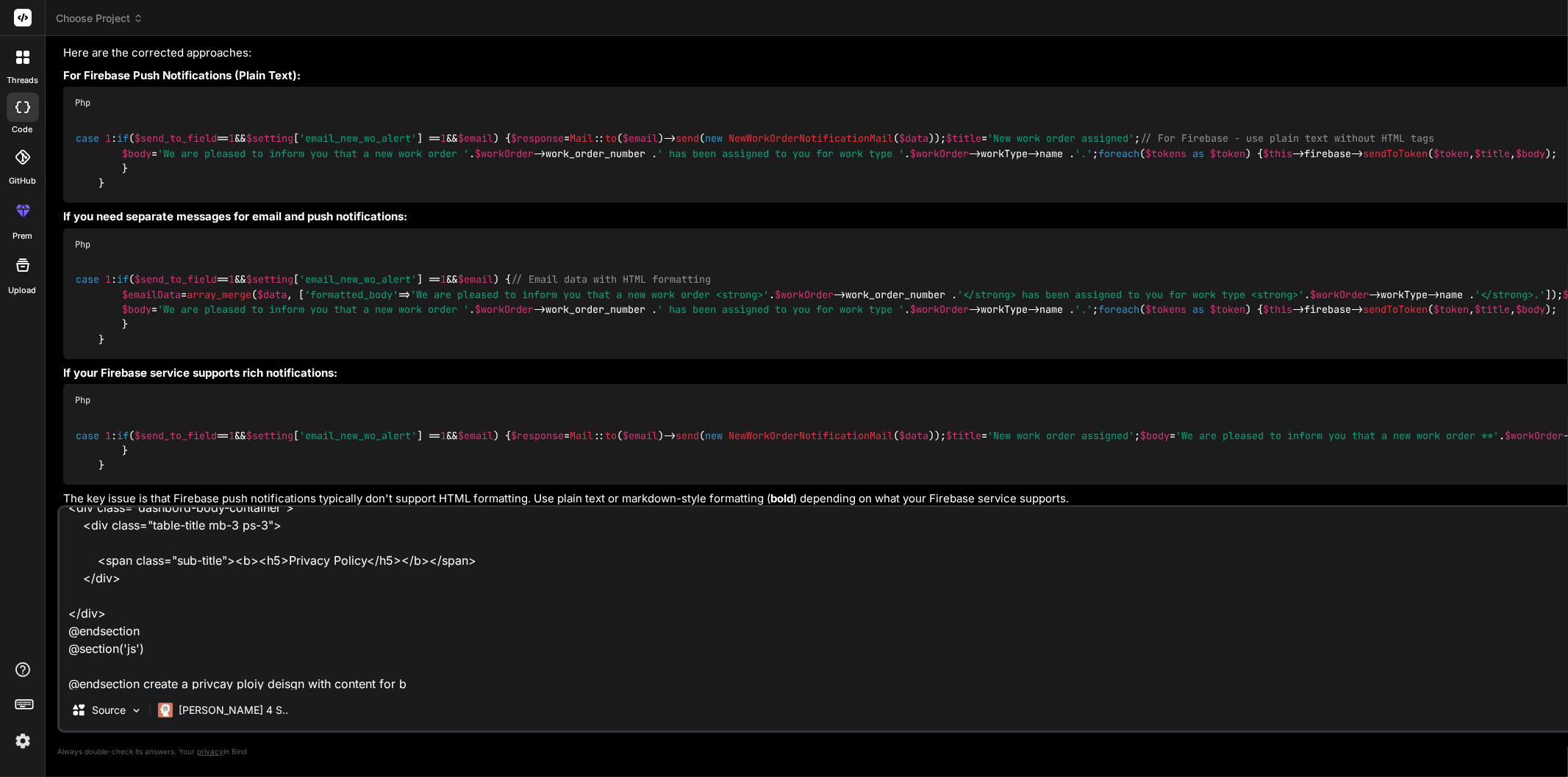
type textarea "x"
click at [267, 680] on textarea "<!-- resources/views/list.blade.php --> @extends('layouts.admin') @section('tit…" at bounding box center [1001, 598] width 1884 height 183
click at [260, 683] on textarea "<!-- resources/views/list.blade.php --> @extends('layouts.admin') @section('tit…" at bounding box center [1001, 598] width 1884 height 183
click at [415, 686] on textarea "<!-- resources/views/list.blade.php --> @extends('layouts.admin') @section('tit…" at bounding box center [1001, 598] width 1884 height 183
type textarea "<!-- resources/views/list.blade.php --> @extends('layouts.admin') @section('tit…"
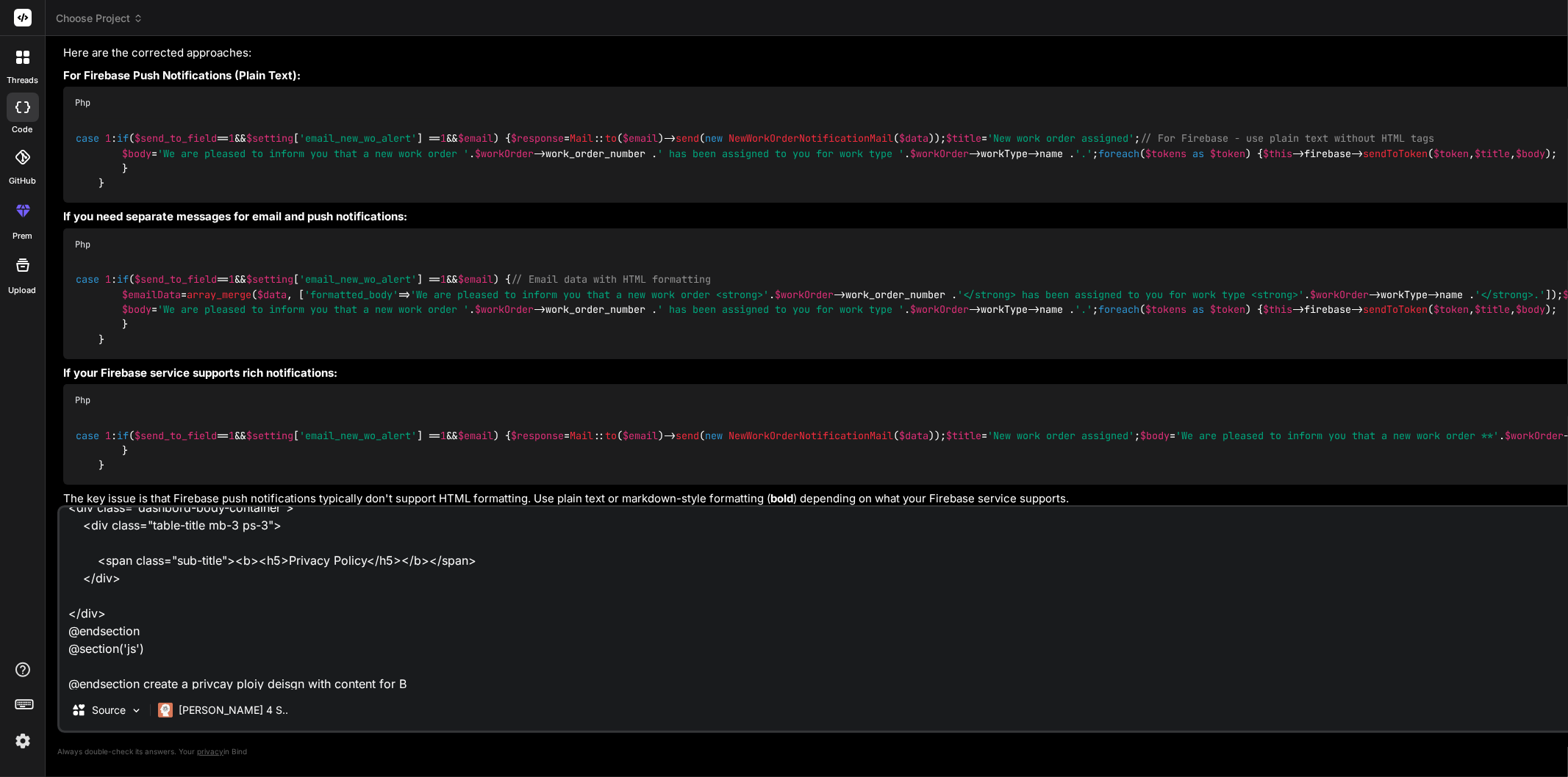
type textarea "x"
type textarea "<!-- resources/views/list.blade.php --> @extends('layouts.admin') @section('tit…"
type textarea "x"
type textarea "<!-- resources/views/list.blade.php --> @extends('layouts.admin') @section('tit…"
type textarea "x"
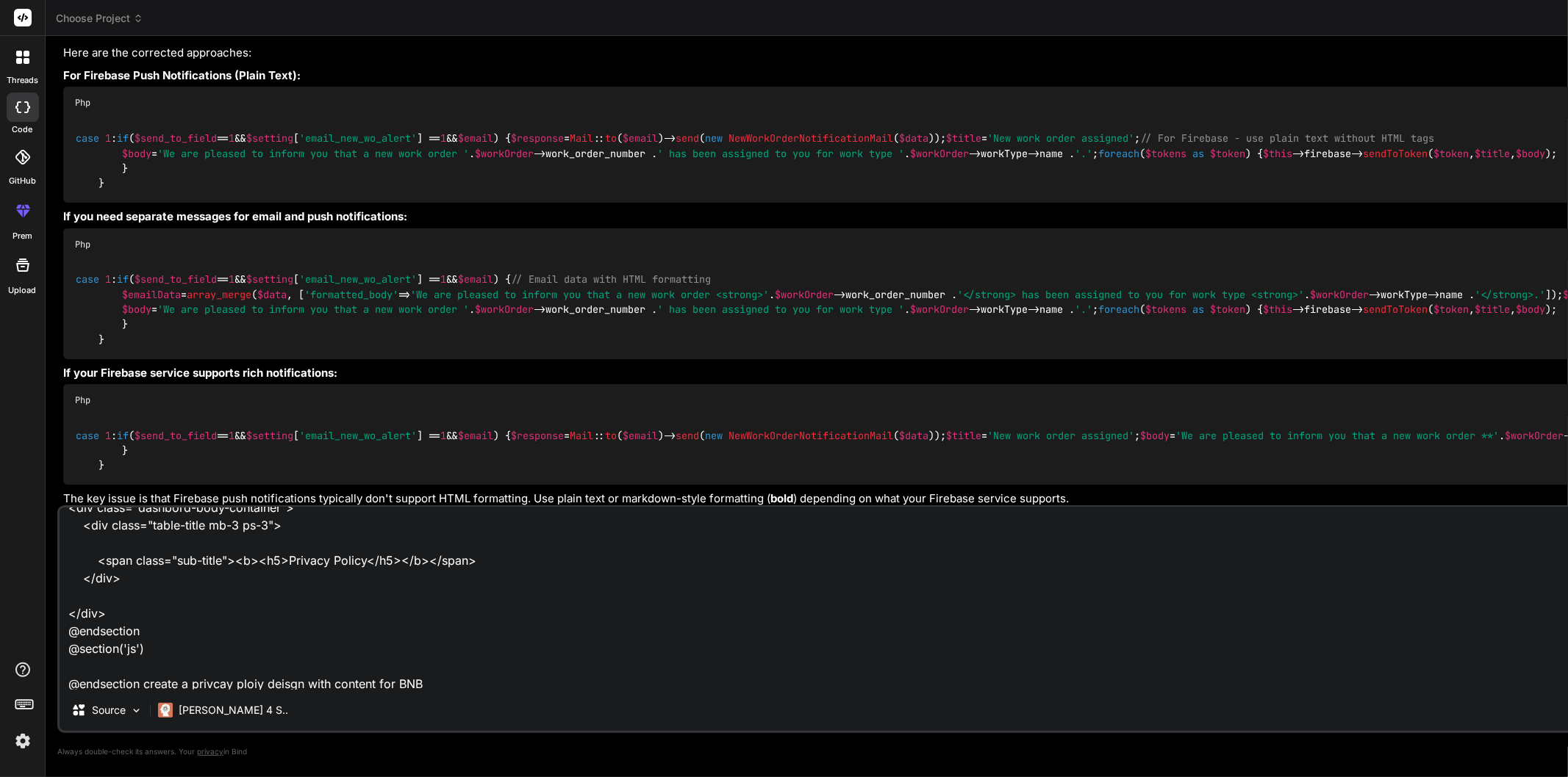
type textarea "<!-- resources/views/list.blade.php --> @extends('layouts.admin') @section('tit…"
type textarea "x"
type textarea "<!-- resources/views/list.blade.php --> @extends('layouts.admin') @section('tit…"
type textarea "x"
type textarea "<!-- resources/views/list.blade.php --> @extends('layouts.admin') @section('tit…"
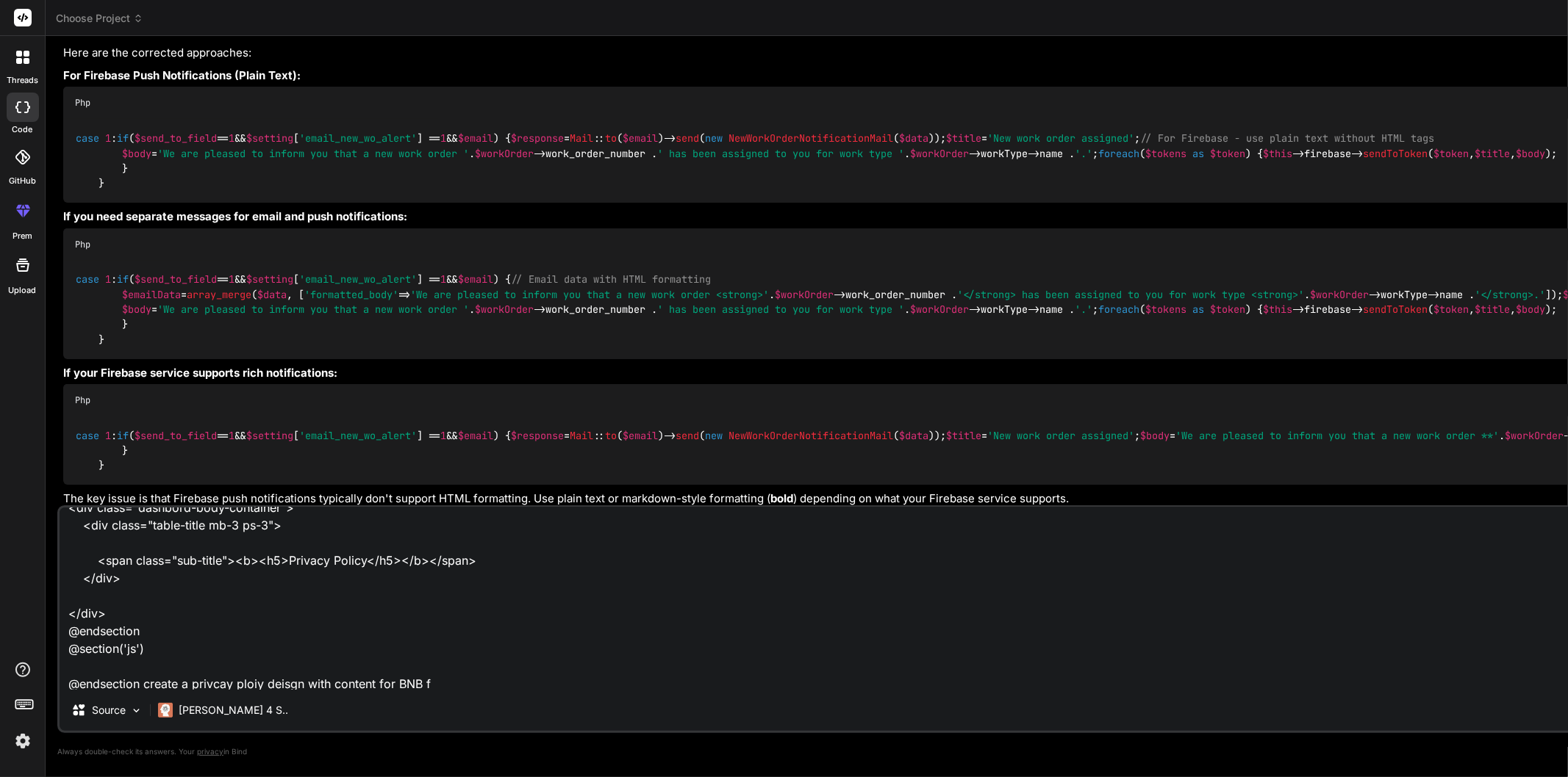
type textarea "x"
type textarea "<!-- resources/views/list.blade.php --> @extends('layouts.admin') @section('tit…"
type textarea "x"
type textarea "<!-- resources/views/list.blade.php --> @extends('layouts.admin') @section('tit…"
type textarea "x"
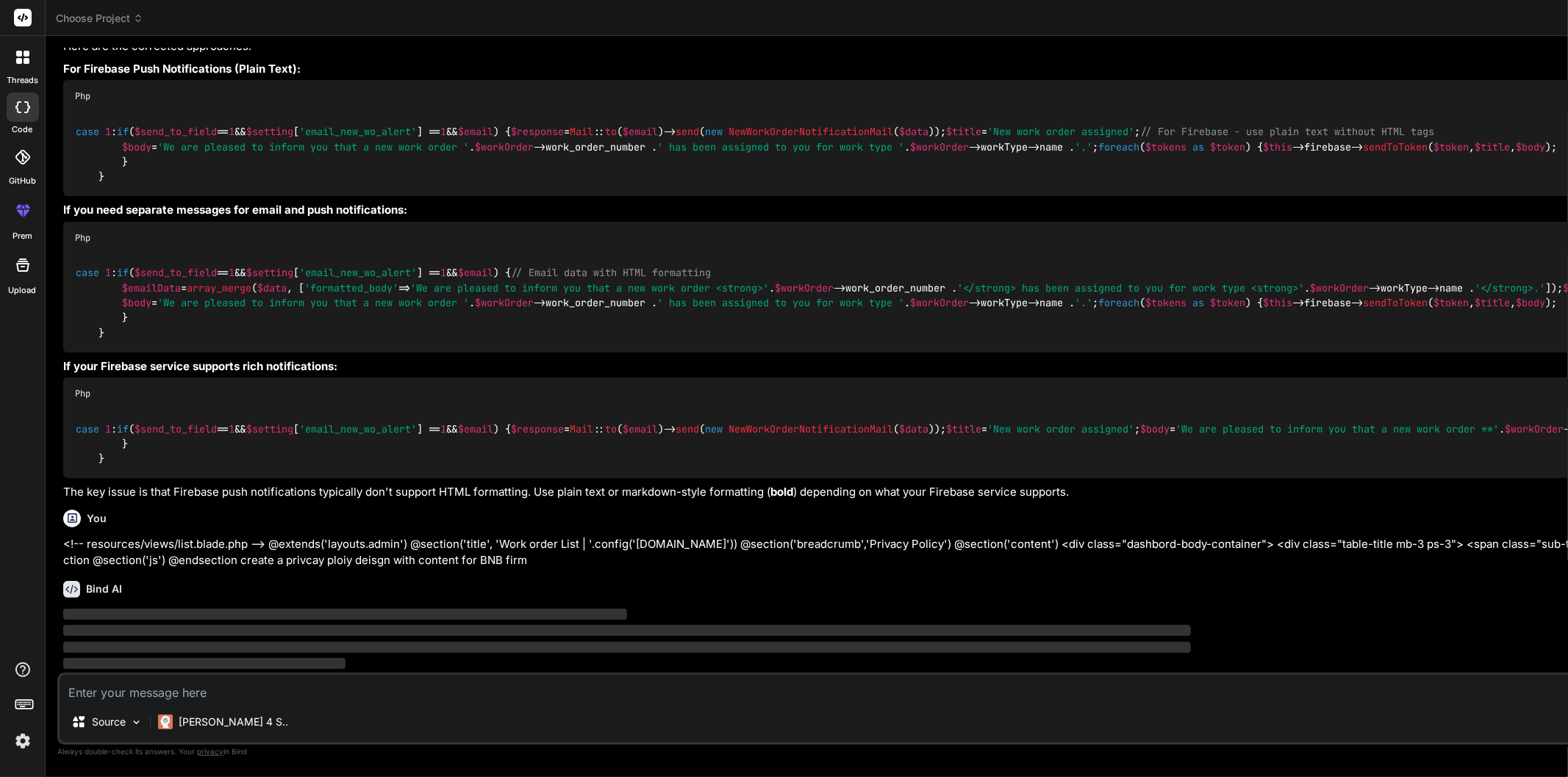
scroll to position [2903, 0]
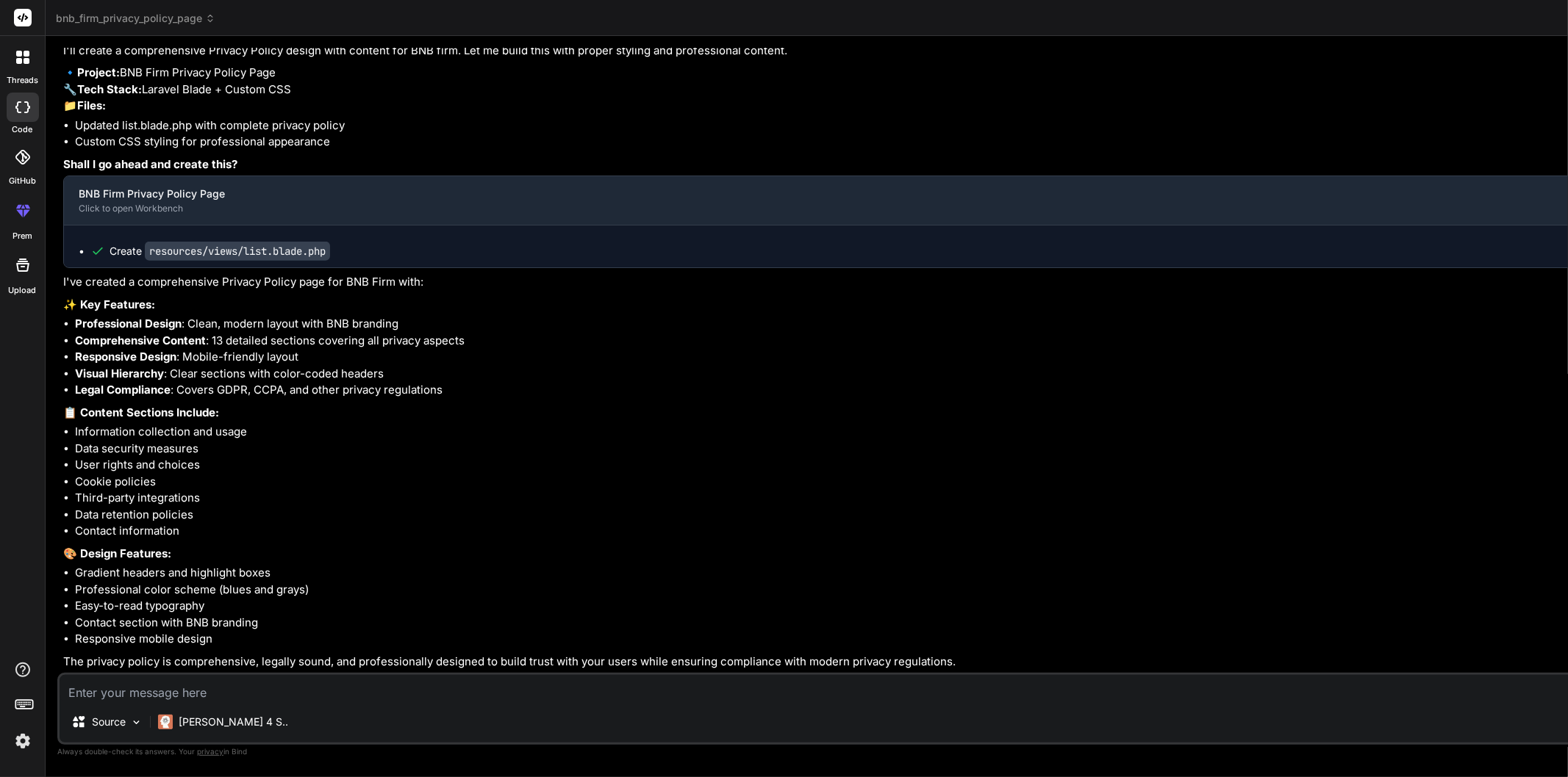
type textarea "x"
click at [270, 689] on textarea at bounding box center [1001, 689] width 1884 height 27
type textarea "p"
type textarea "x"
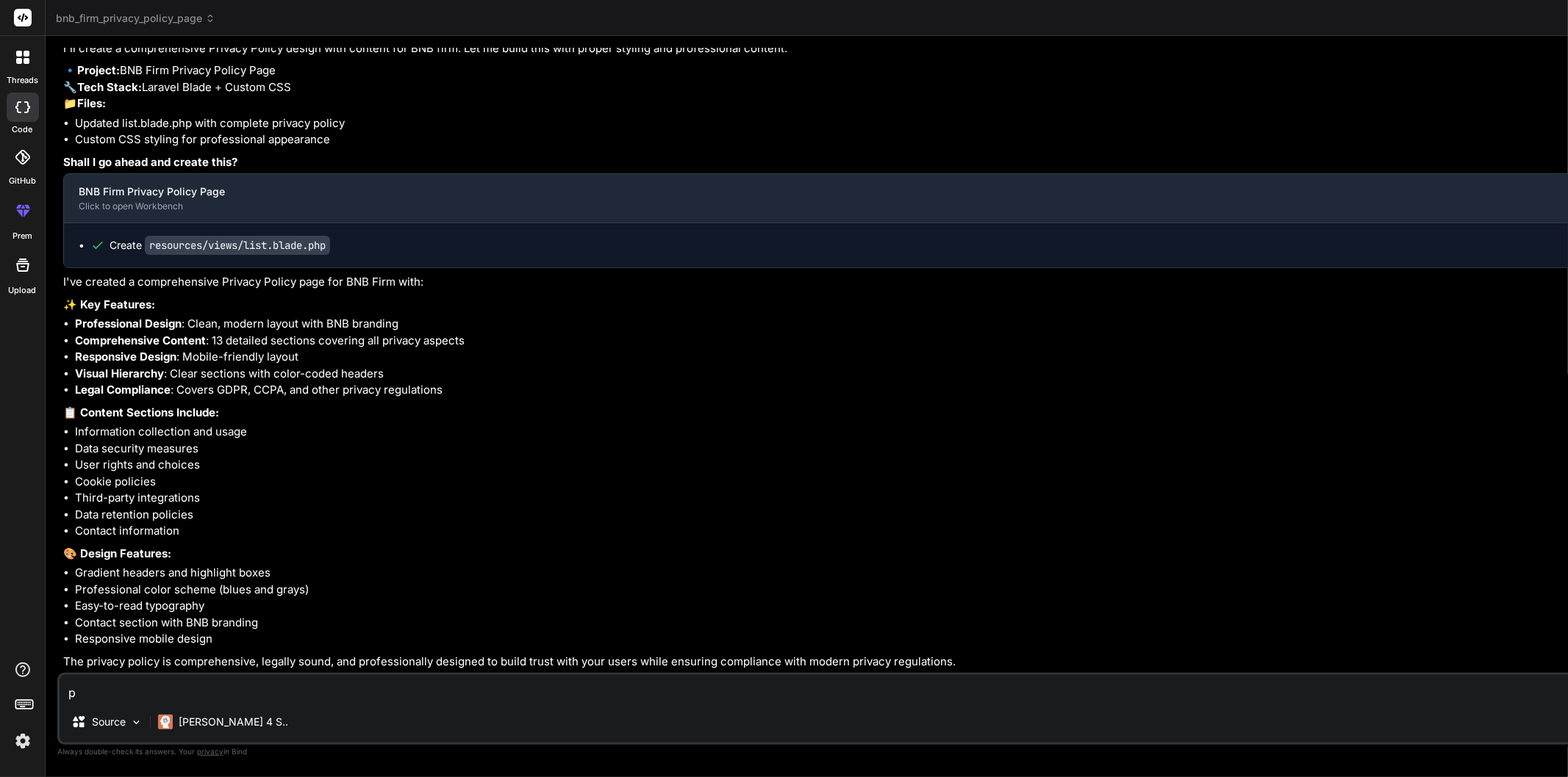
type textarea "pr"
type textarea "x"
type textarea "pro"
type textarea "x"
type textarea "proi"
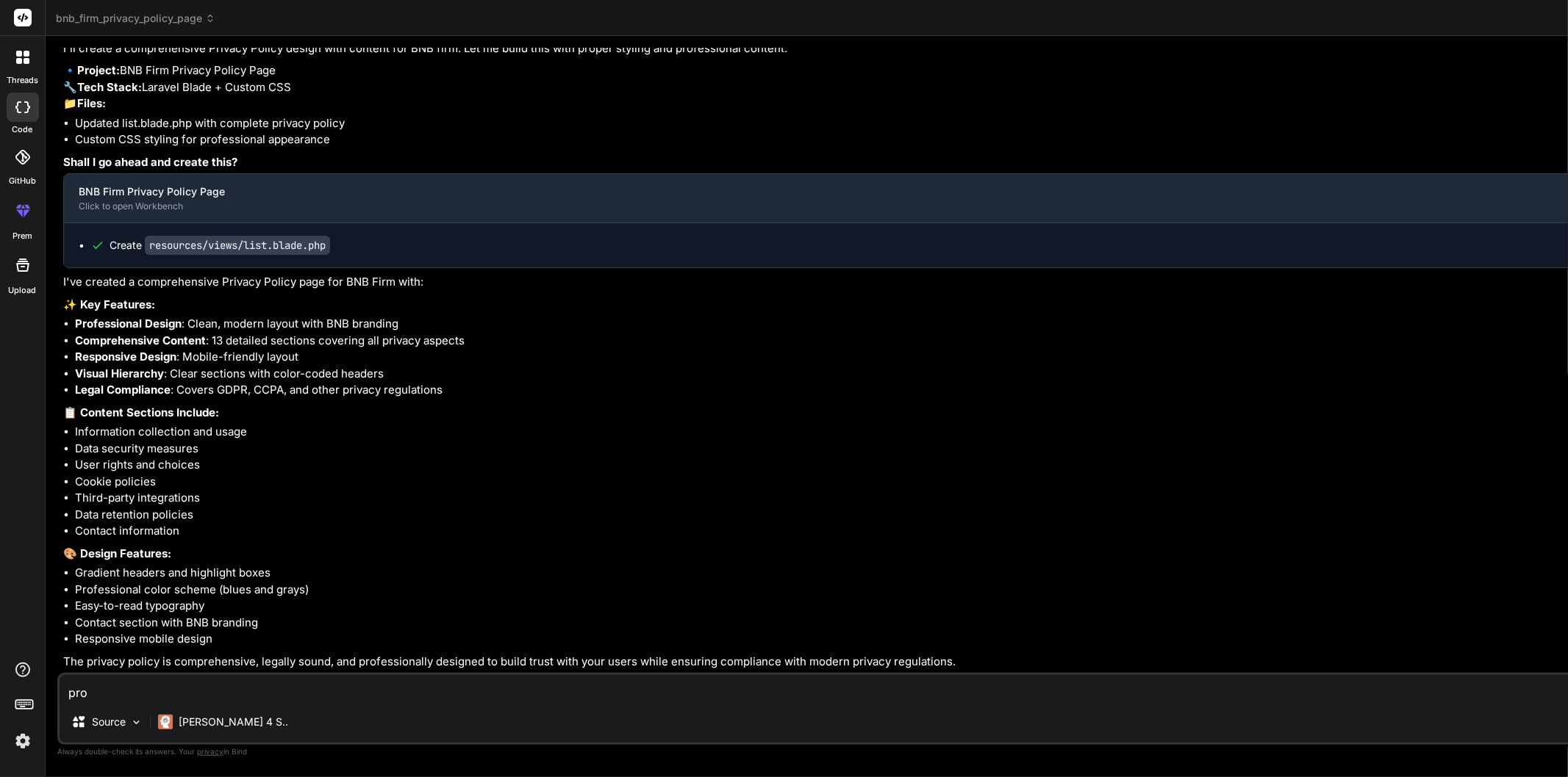
type textarea "x"
type textarea "proiv"
type textarea "x"
type textarea "proivi"
type textarea "x"
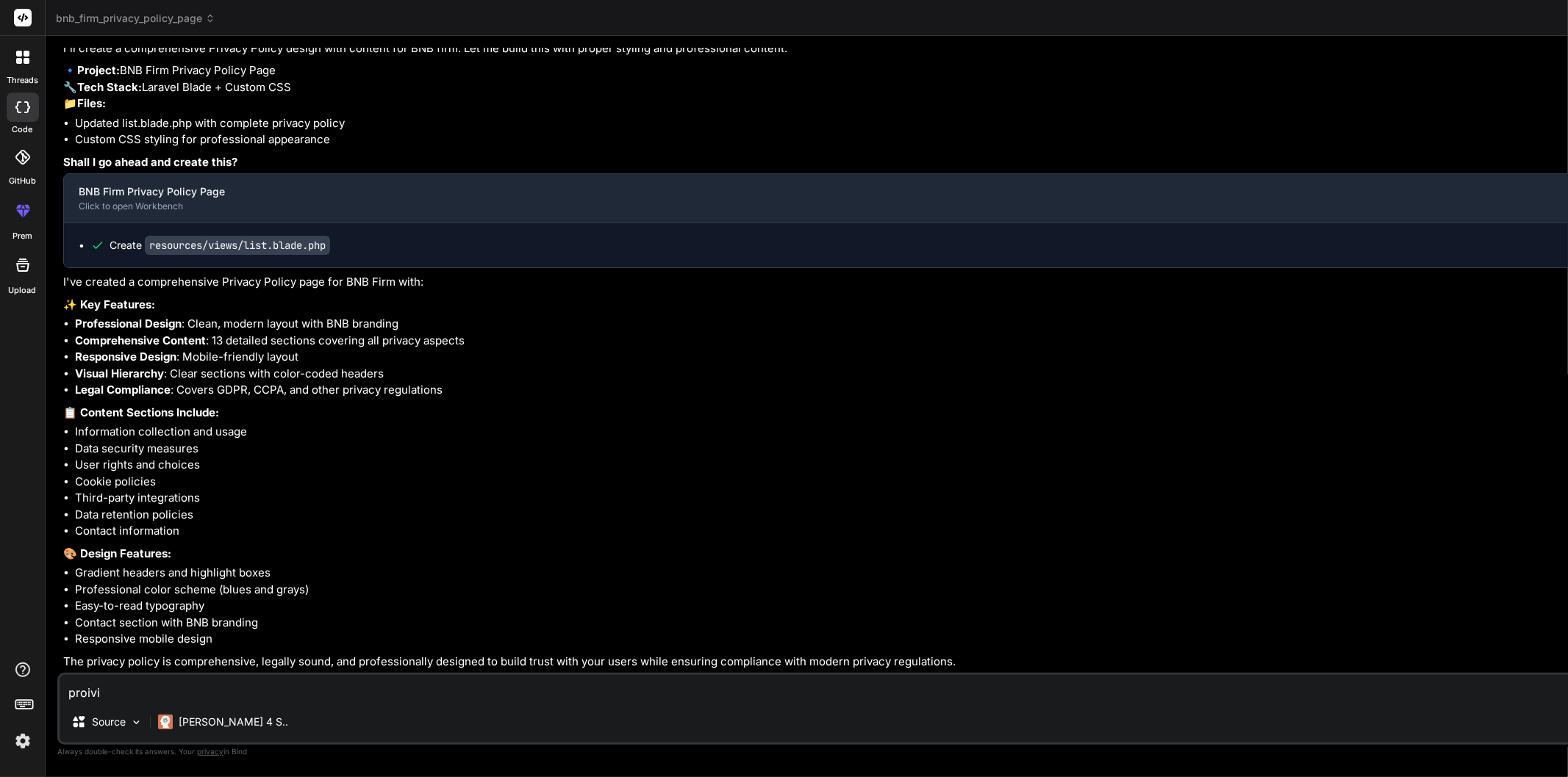
type textarea "proivid"
type textarea "x"
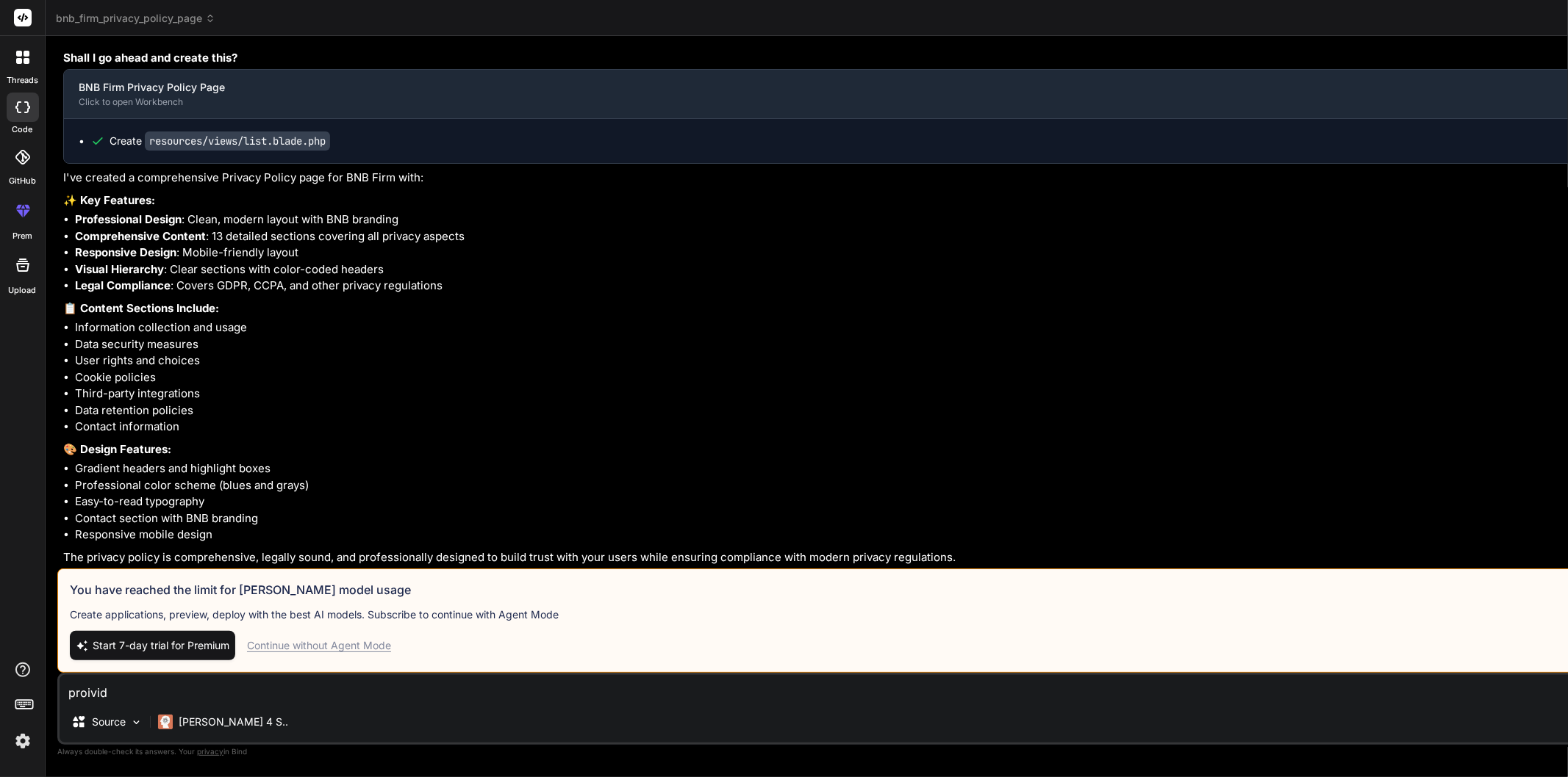
type textarea "proivid"
click at [165, 647] on span "Start 7-day trial for Premium" at bounding box center [161, 645] width 137 height 14
type textarea "x"
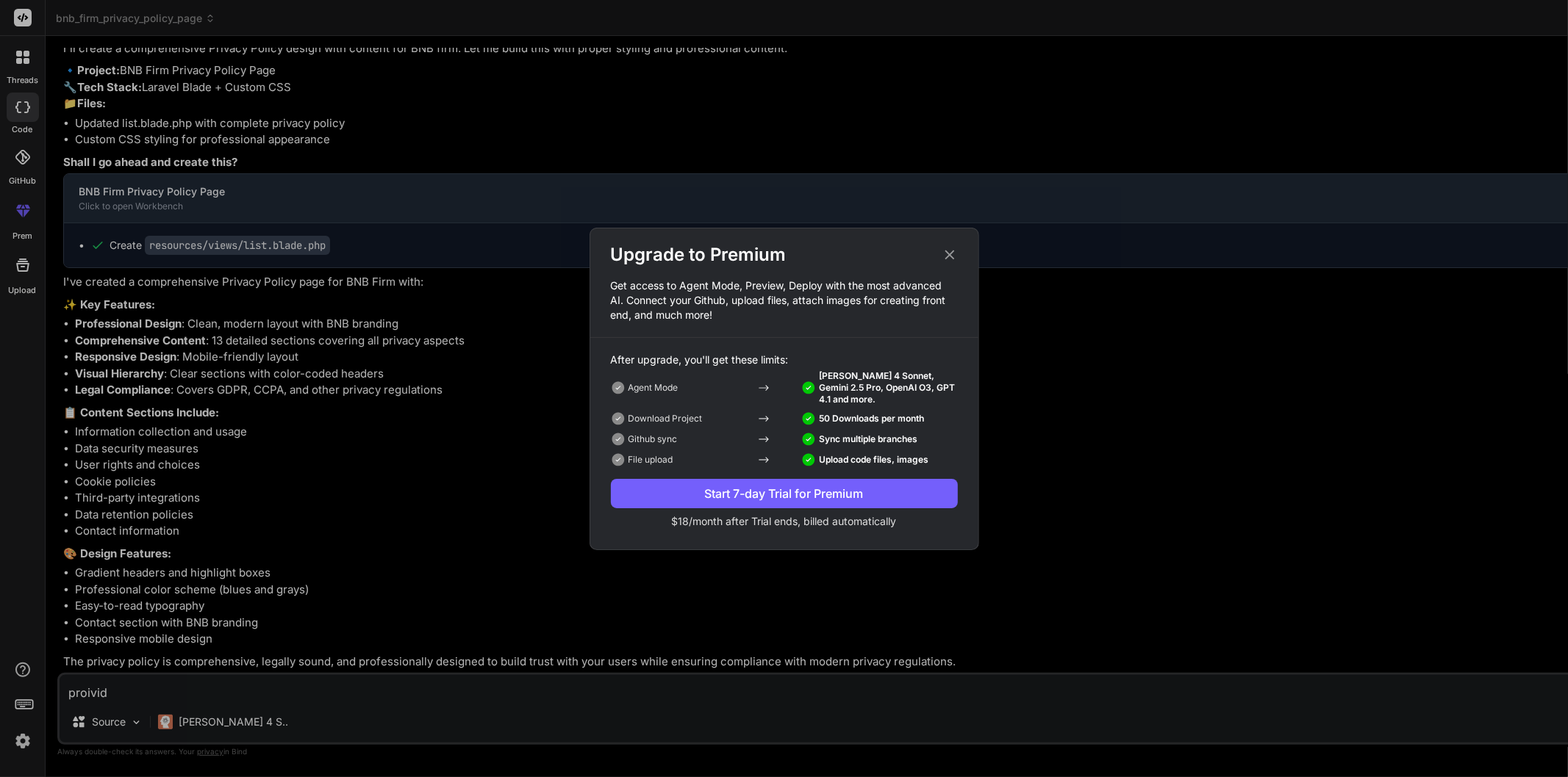
click at [765, 493] on div "Start 7-day Trial for Premium" at bounding box center [784, 493] width 347 height 17
